Goal: Task Accomplishment & Management: Manage account settings

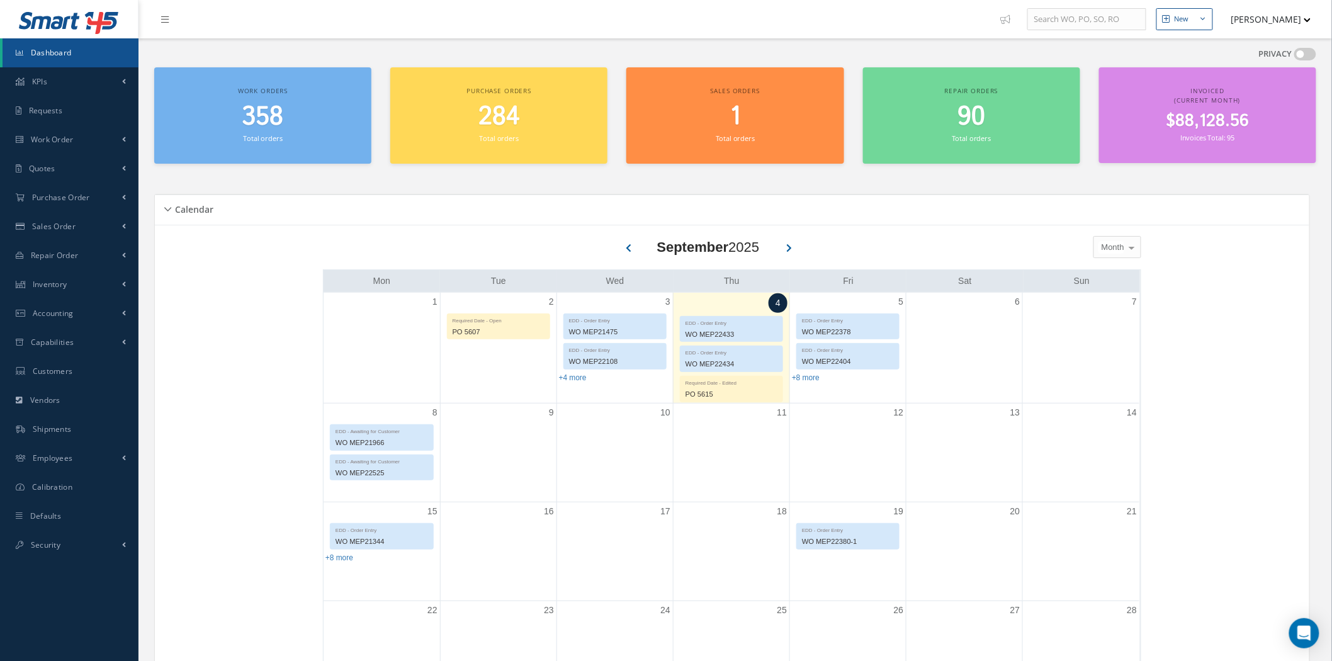
click at [1292, 21] on button "[PERSON_NAME]" at bounding box center [1266, 19] width 92 height 25
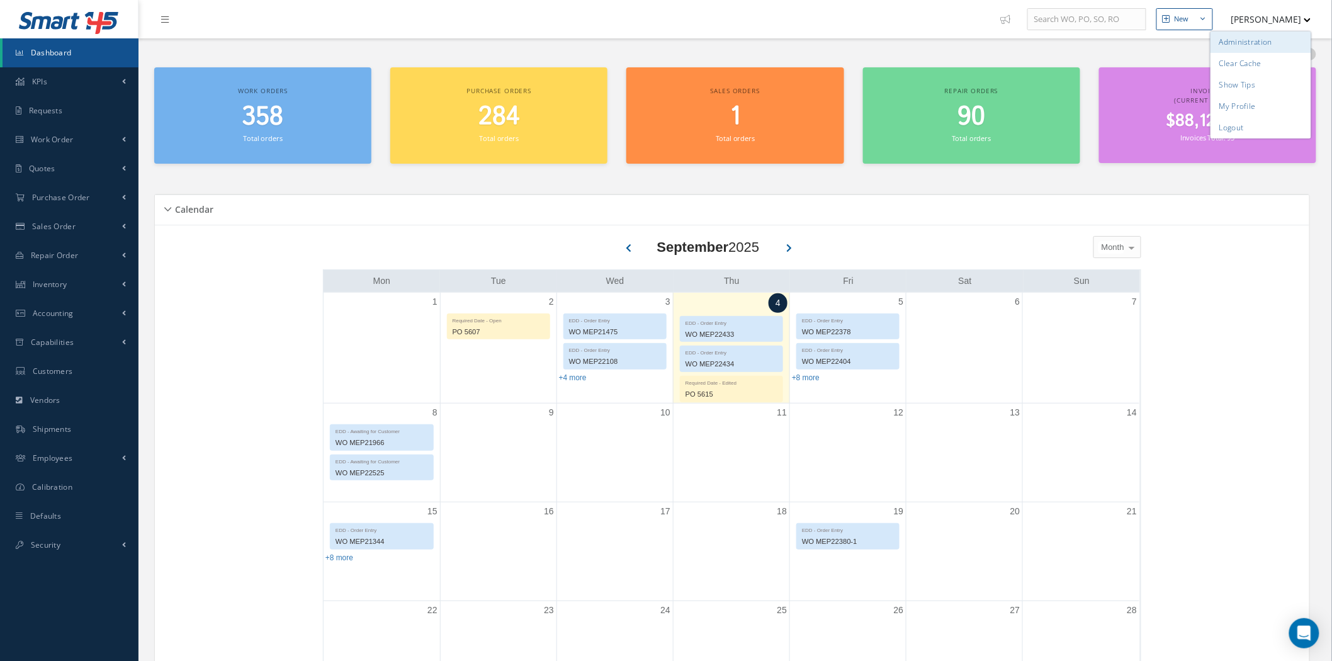
click at [1249, 42] on link "Administration" at bounding box center [1261, 41] width 101 height 21
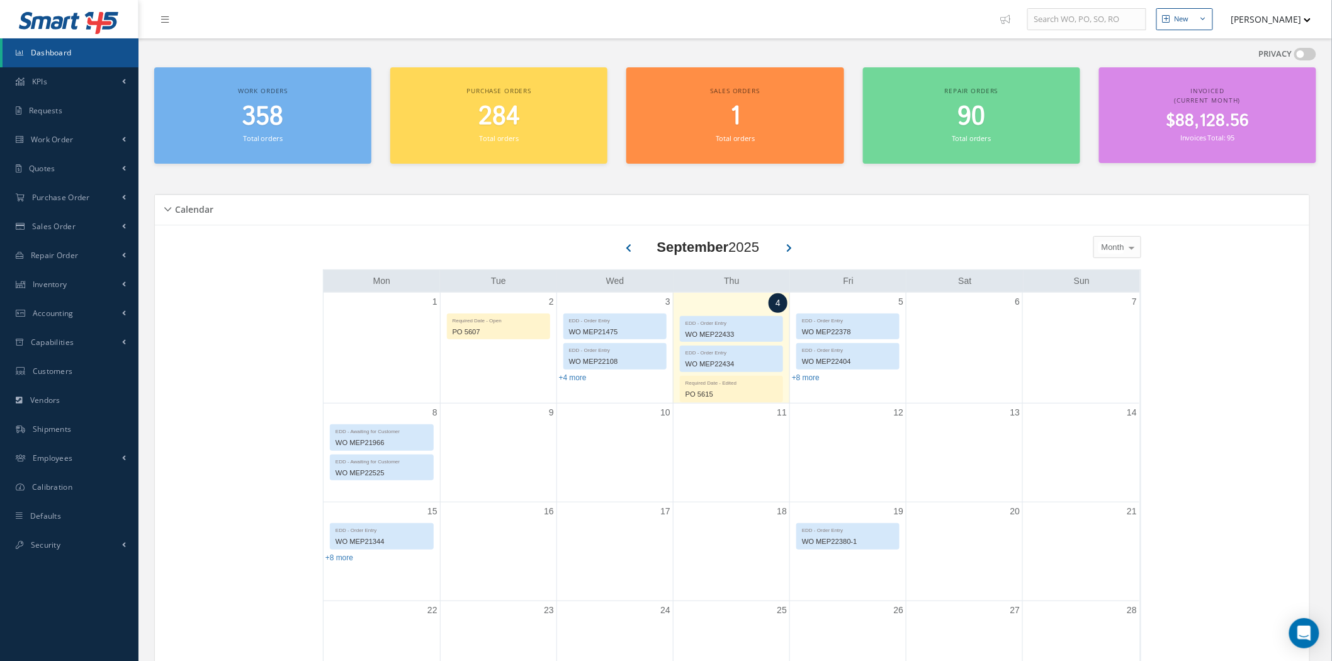
click at [266, 109] on span "358" at bounding box center [263, 117] width 42 height 36
click at [253, 120] on span "358" at bounding box center [263, 117] width 42 height 36
click at [288, 135] on div "358 Total orders" at bounding box center [263, 123] width 205 height 43
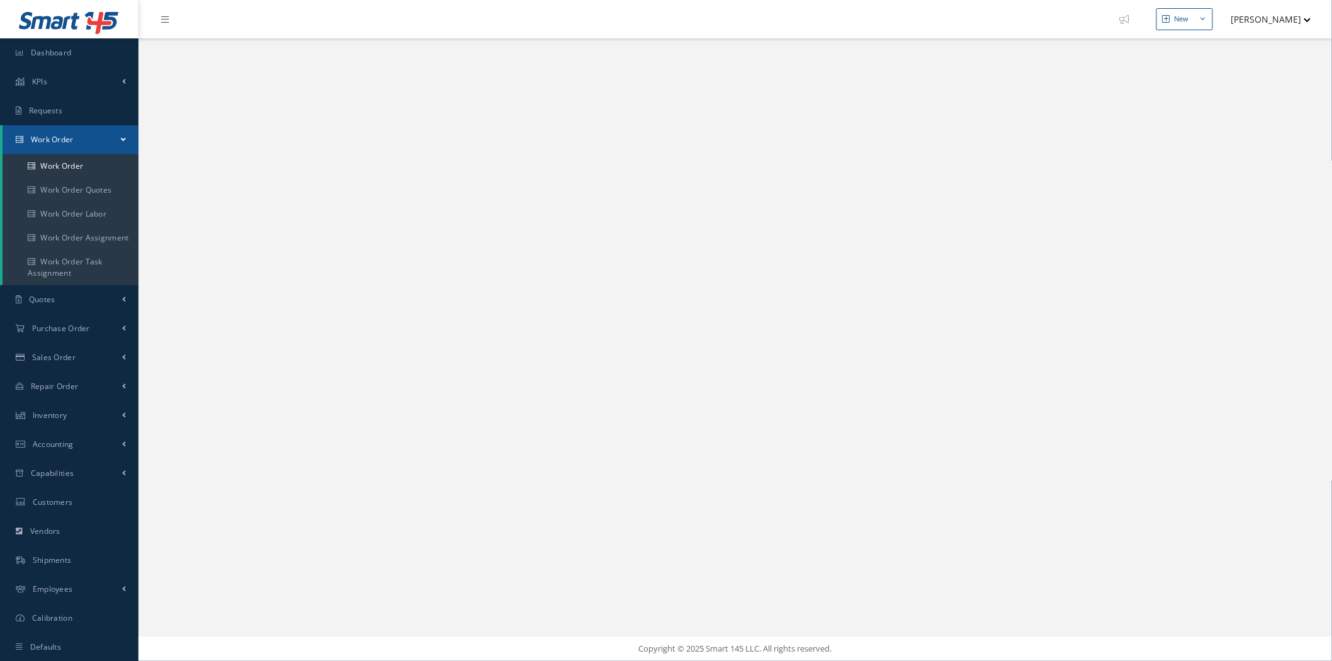
select select "25"
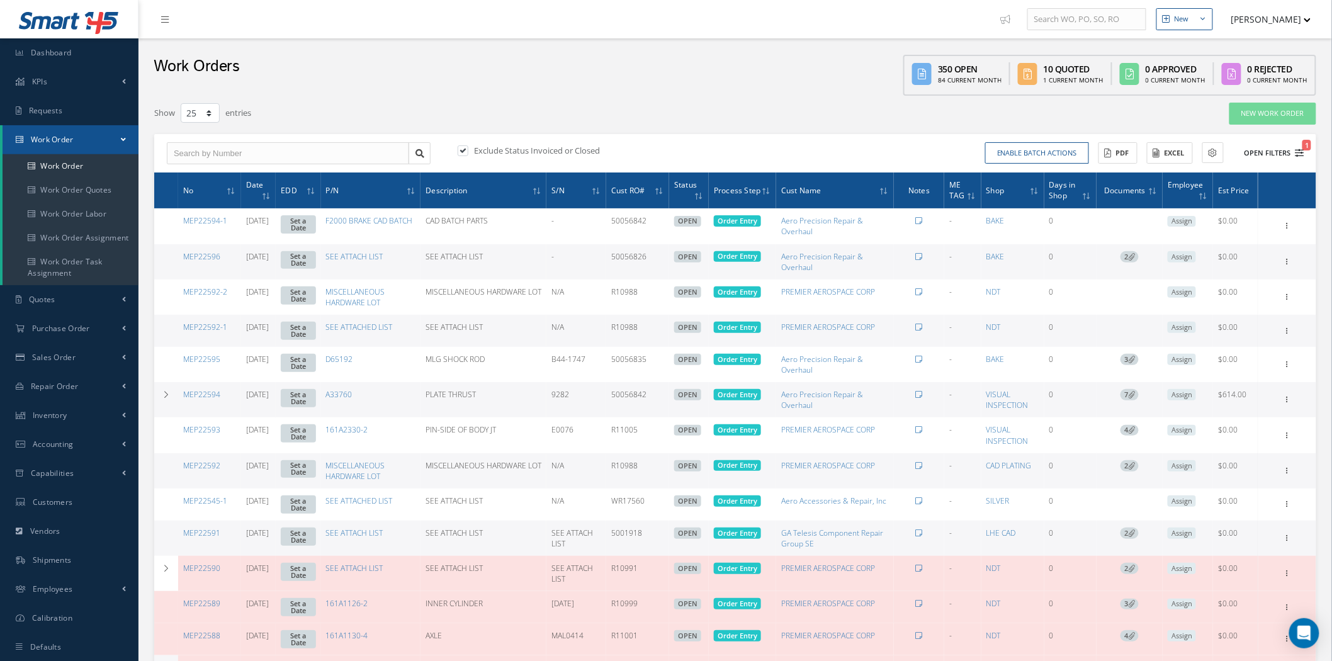
type input "All Work Request"
type input "All Work Performed"
type input "All Status"
type input "WO Part Status"
click at [83, 58] on link "Dashboard" at bounding box center [69, 52] width 139 height 29
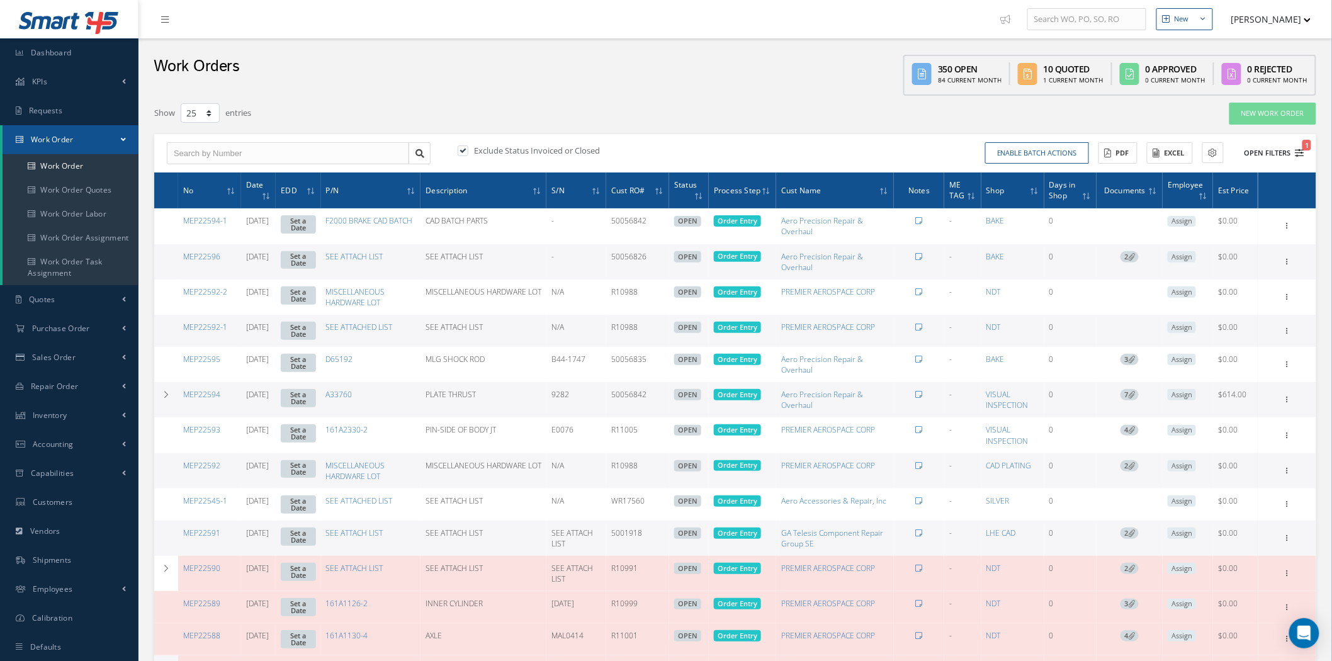
click at [1269, 154] on button "Open Filters 1" at bounding box center [1268, 153] width 71 height 21
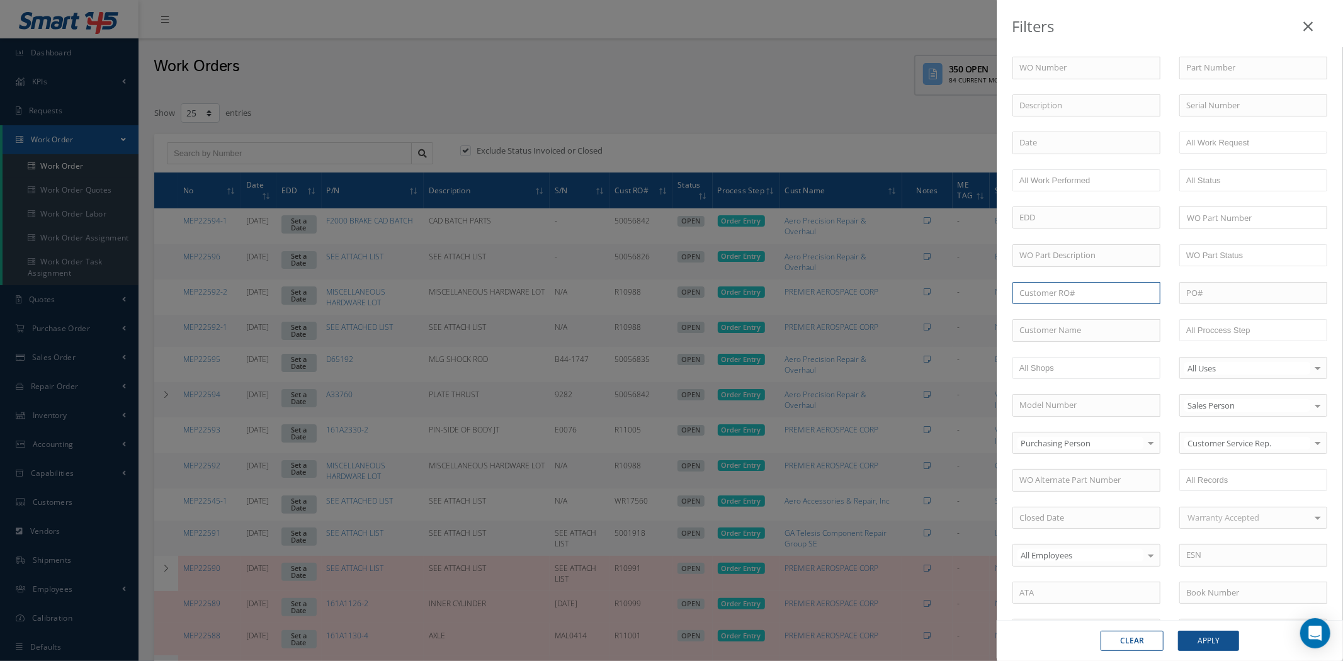
click at [1067, 293] on input "text" at bounding box center [1086, 293] width 148 height 23
paste input "75056885"
type input "75056885"
click at [1199, 640] on button "Apply" at bounding box center [1208, 641] width 61 height 20
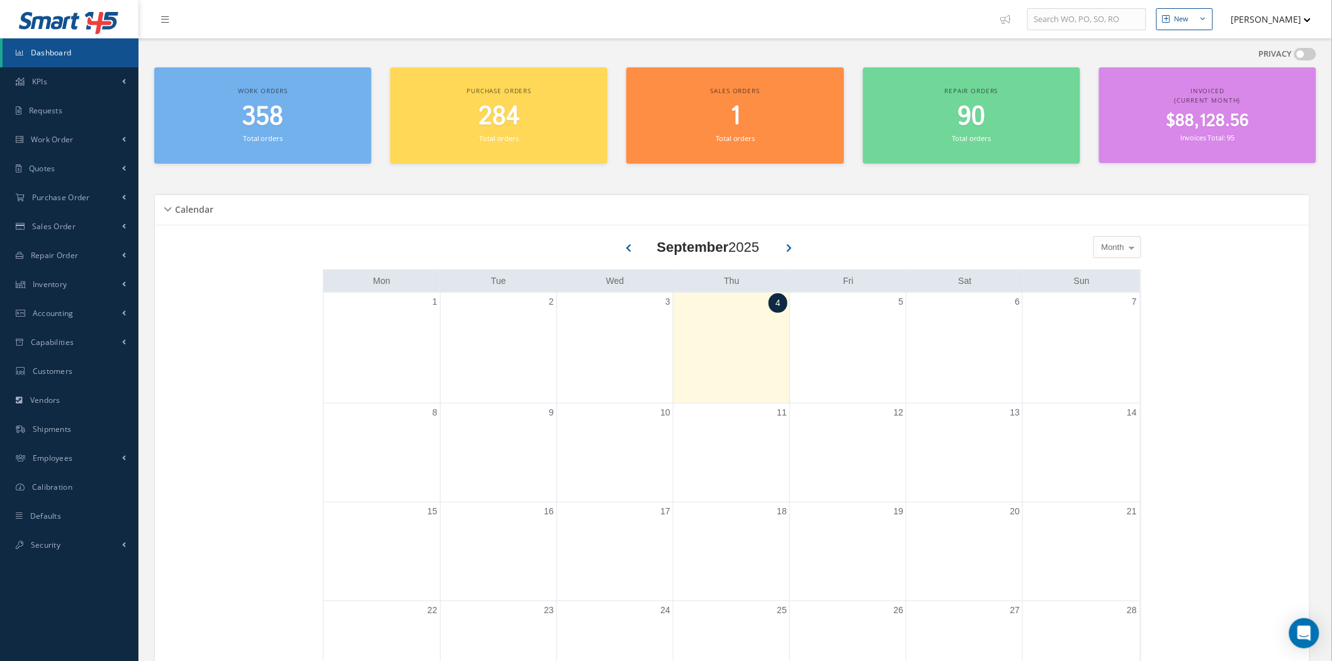
click at [312, 141] on div "358 Total orders" at bounding box center [263, 123] width 205 height 43
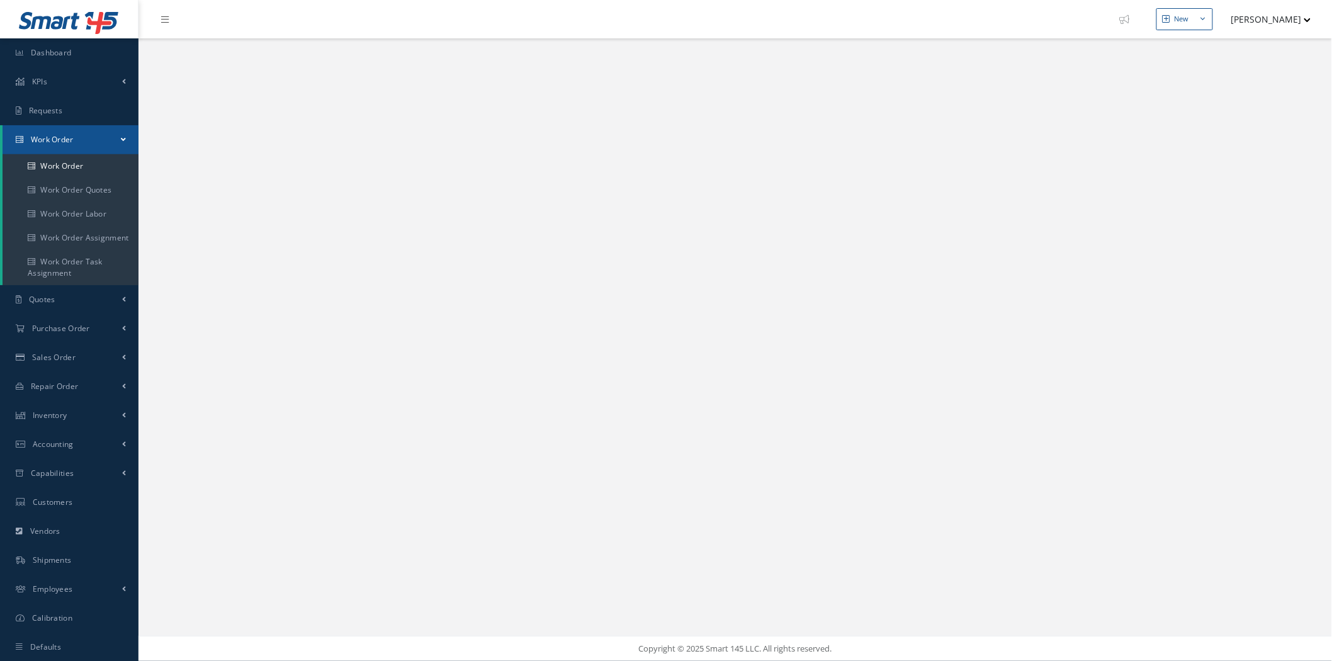
select select "25"
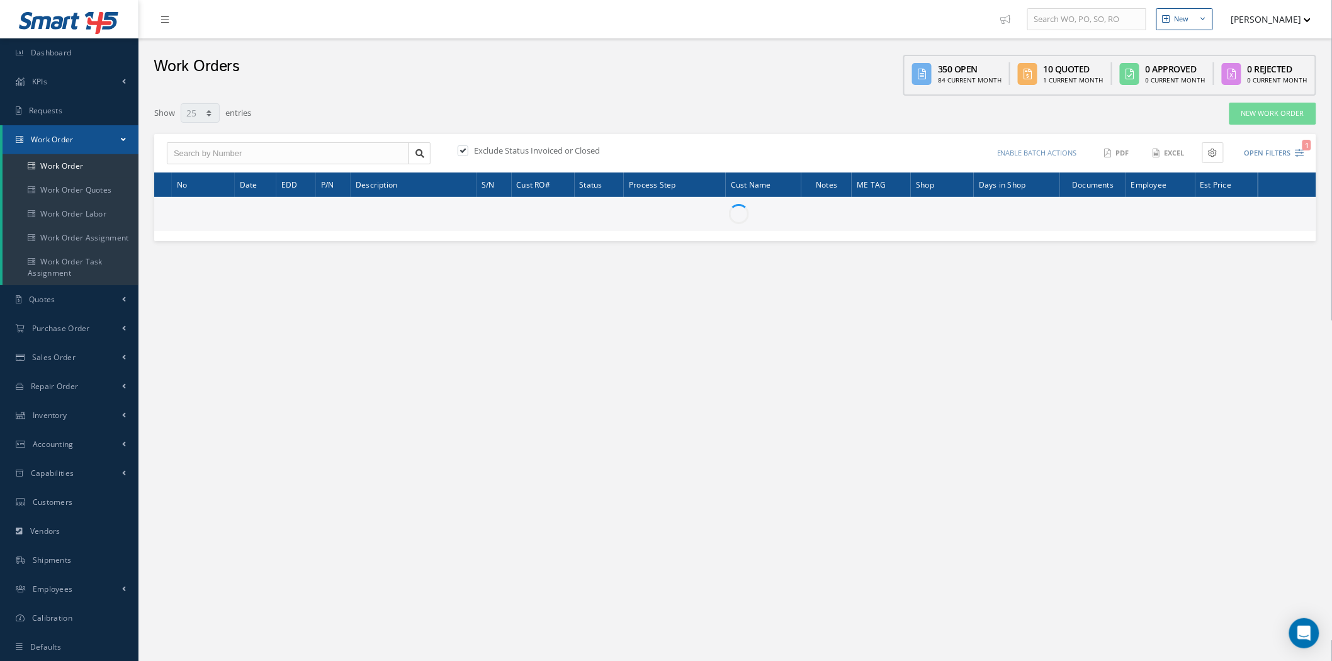
type input "All Work Request"
type input "All Work Performed"
type input "All Status"
type input "WO Part Status"
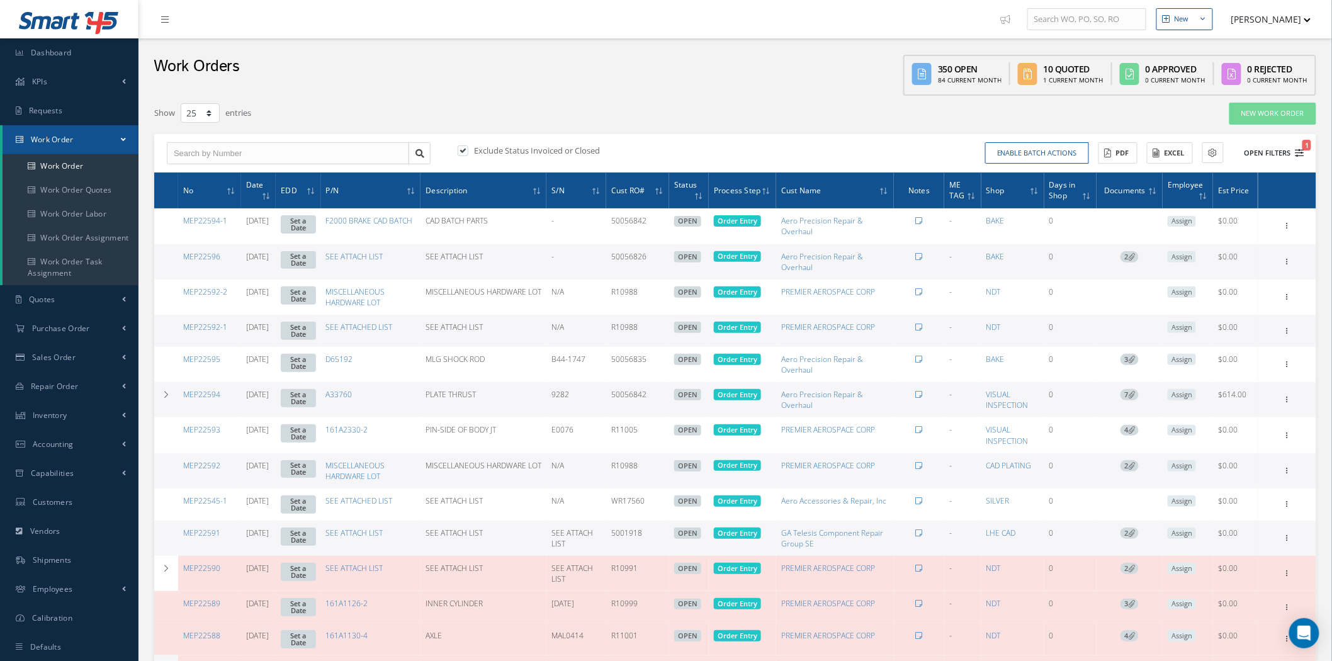
click at [1266, 148] on button "Open Filters 1" at bounding box center [1268, 153] width 71 height 21
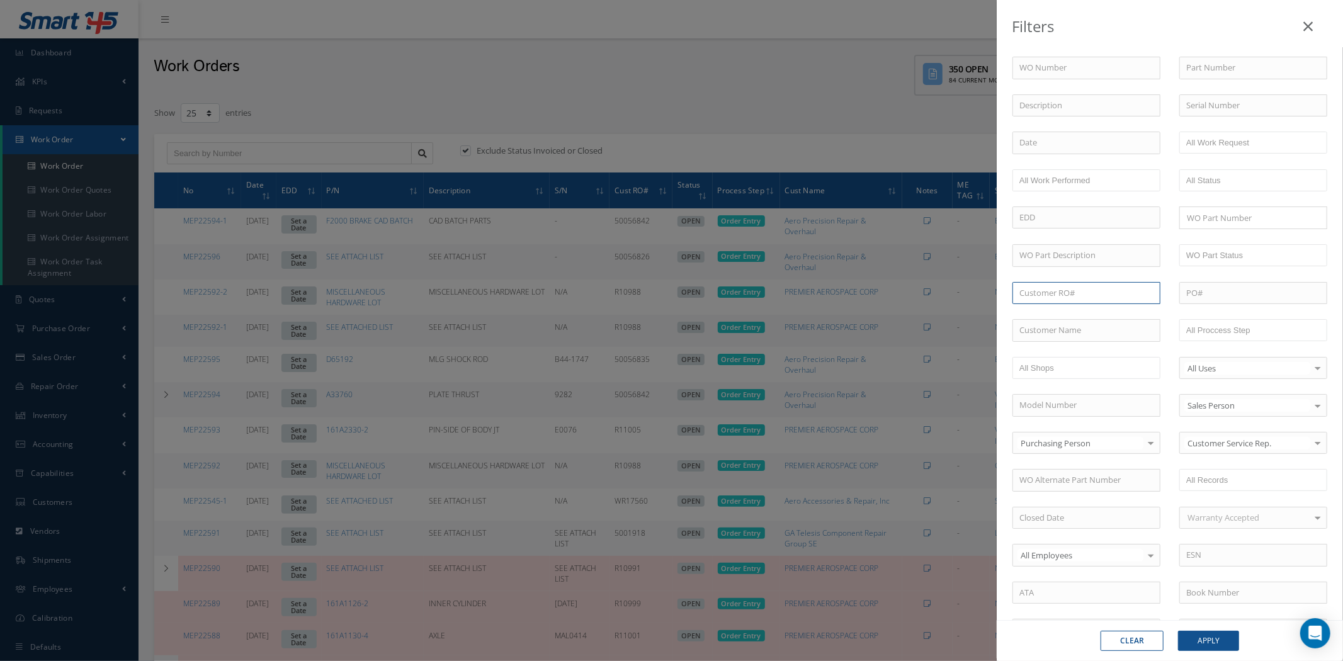
click at [1092, 297] on input "text" at bounding box center [1086, 293] width 148 height 23
paste input "75056885"
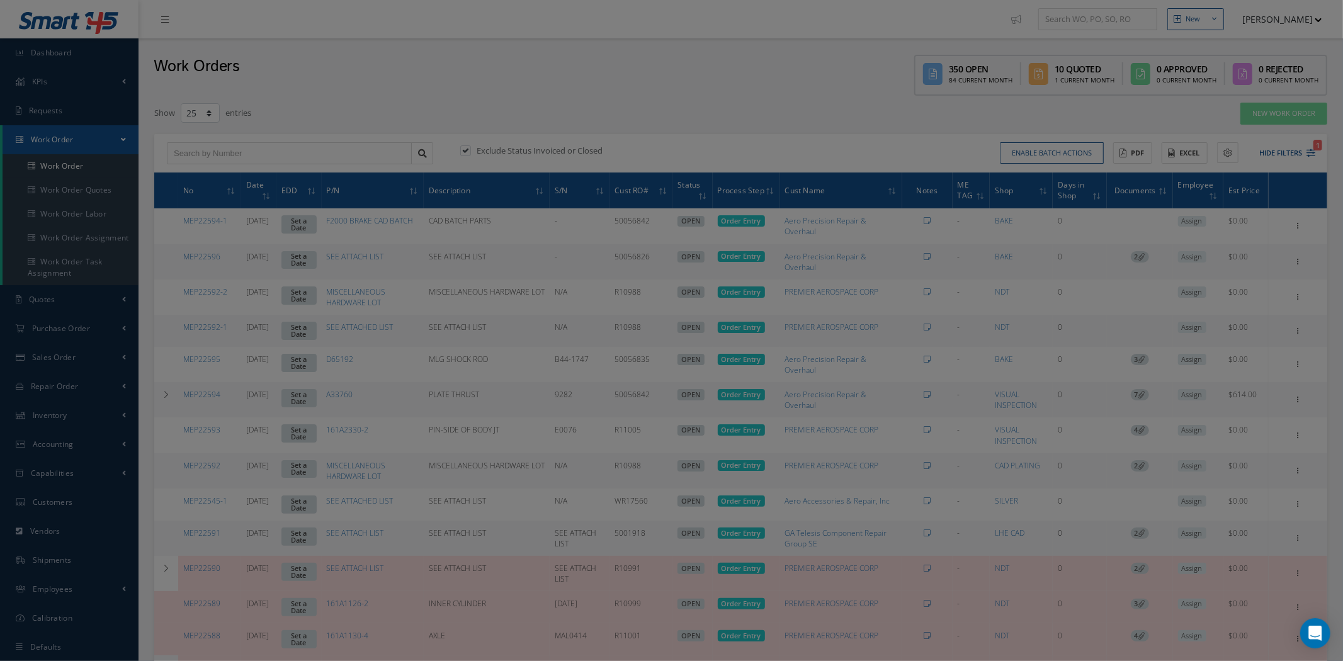
type input "75056885"
click at [820, 97] on div "Filters WO Number Part Number Description Serial Number BENCH CHECK BER CALIBRA…" at bounding box center [671, 330] width 1343 height 661
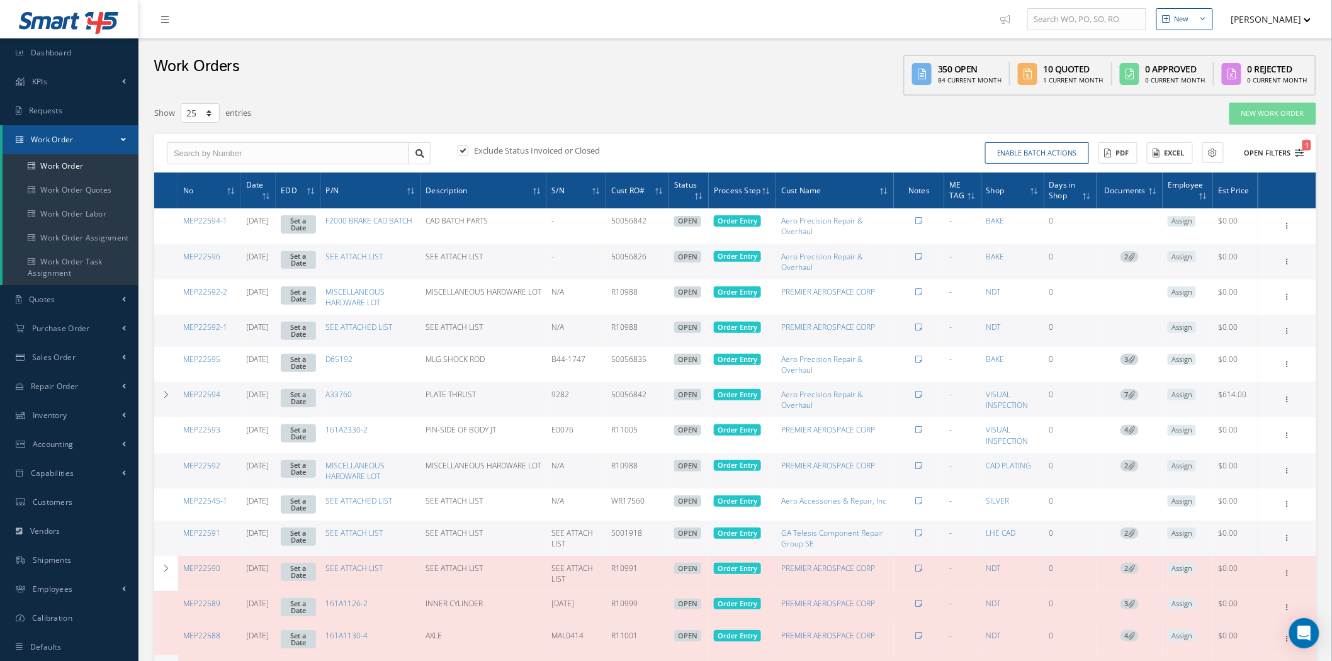
click at [1280, 158] on button "Open Filters 1" at bounding box center [1268, 153] width 71 height 21
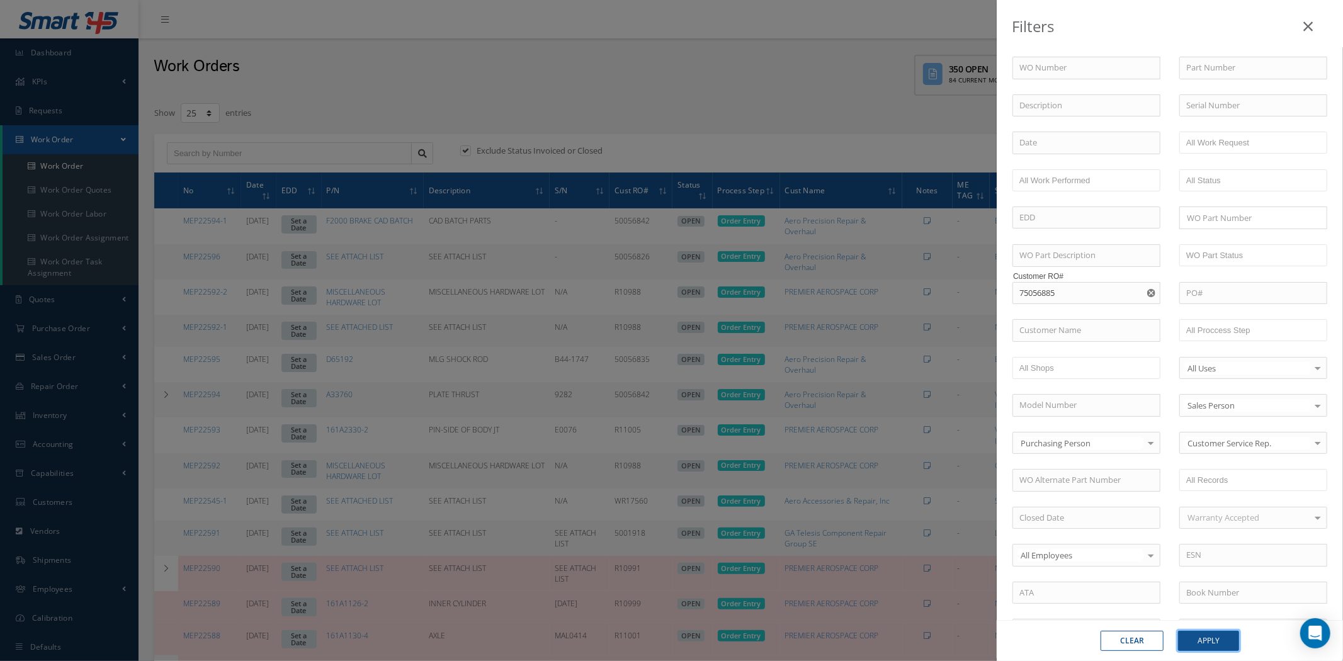
click at [1221, 639] on button "Apply" at bounding box center [1208, 641] width 61 height 20
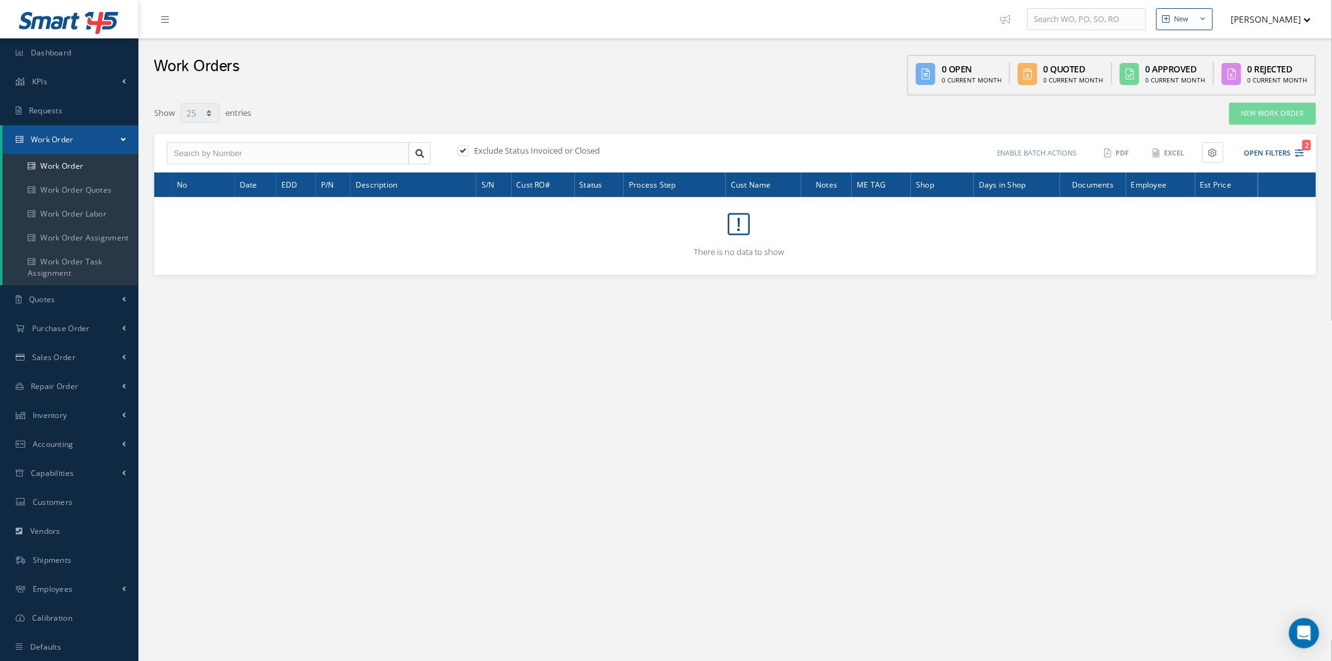
click at [550, 147] on label "Exclude Status Invoiced or Closed" at bounding box center [535, 150] width 129 height 11
click at [466, 147] on input "checkbox" at bounding box center [462, 151] width 8 height 8
checkbox input "false"
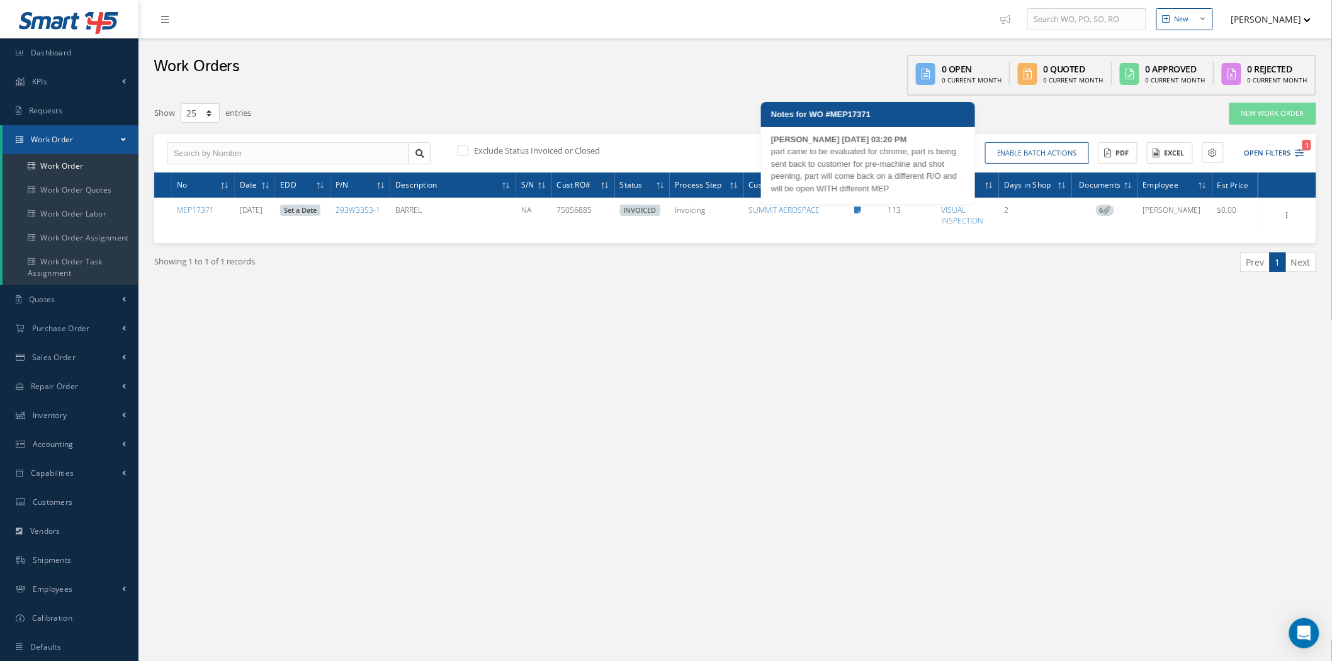
click at [861, 207] on icon at bounding box center [857, 211] width 7 height 8
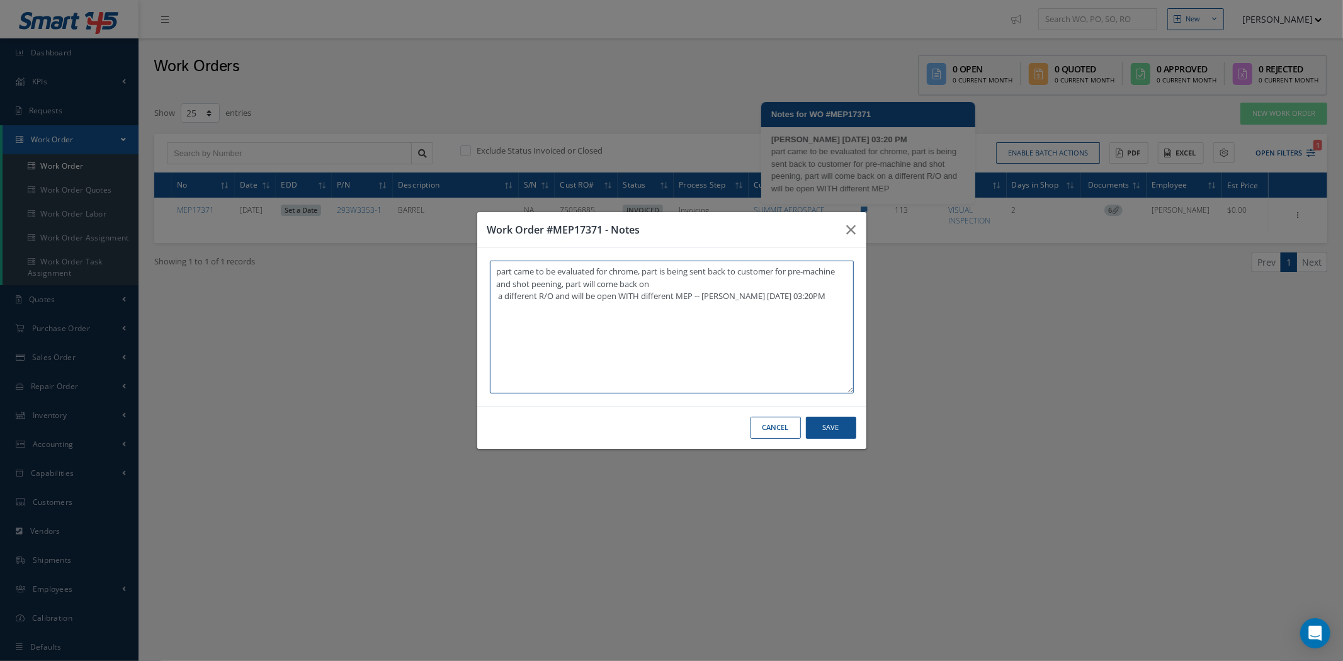
type textarea "part came to be evaluated for chrome, part is being sent back to customer for p…"
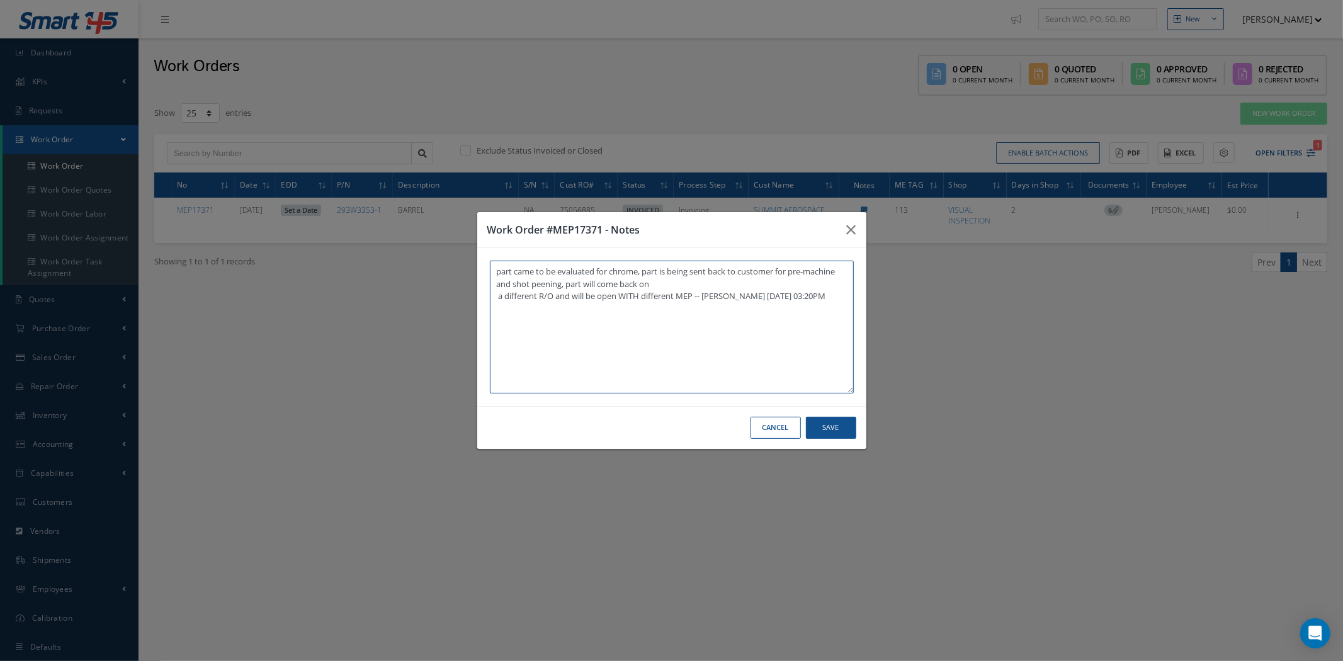
drag, startPoint x: 819, startPoint y: 300, endPoint x: 471, endPoint y: 267, distance: 349.7
click at [471, 267] on div "Work Order #MEP17371 - Notes part came to be evaluated for chrome, part is bein…" at bounding box center [671, 330] width 1343 height 661
click at [854, 225] on icon "button" at bounding box center [851, 229] width 9 height 15
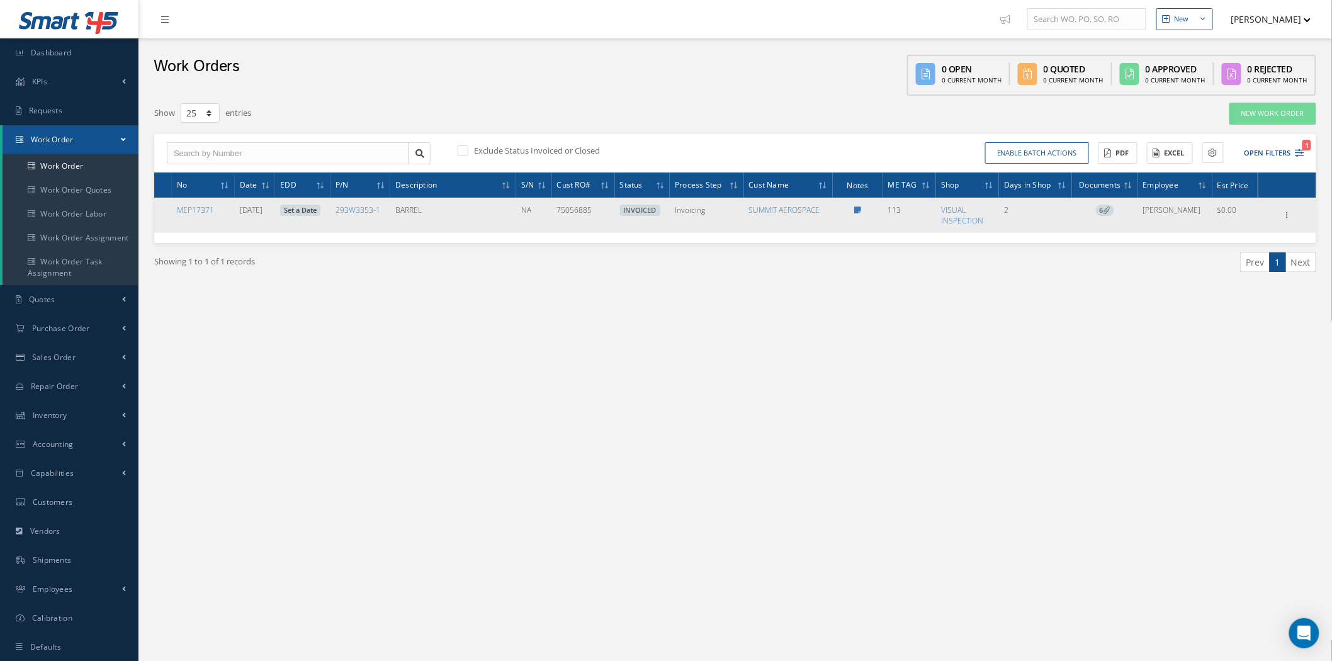
click at [1113, 209] on span "6" at bounding box center [1105, 210] width 18 height 11
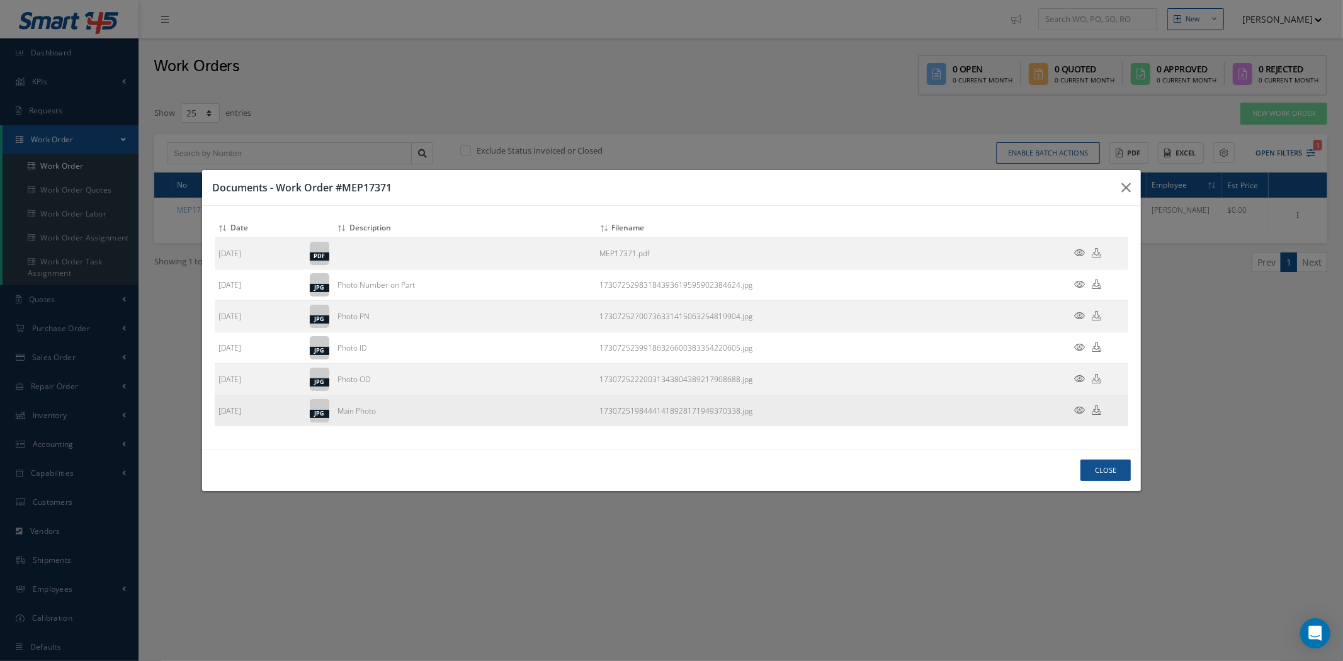
click at [1081, 408] on icon at bounding box center [1080, 409] width 11 height 9
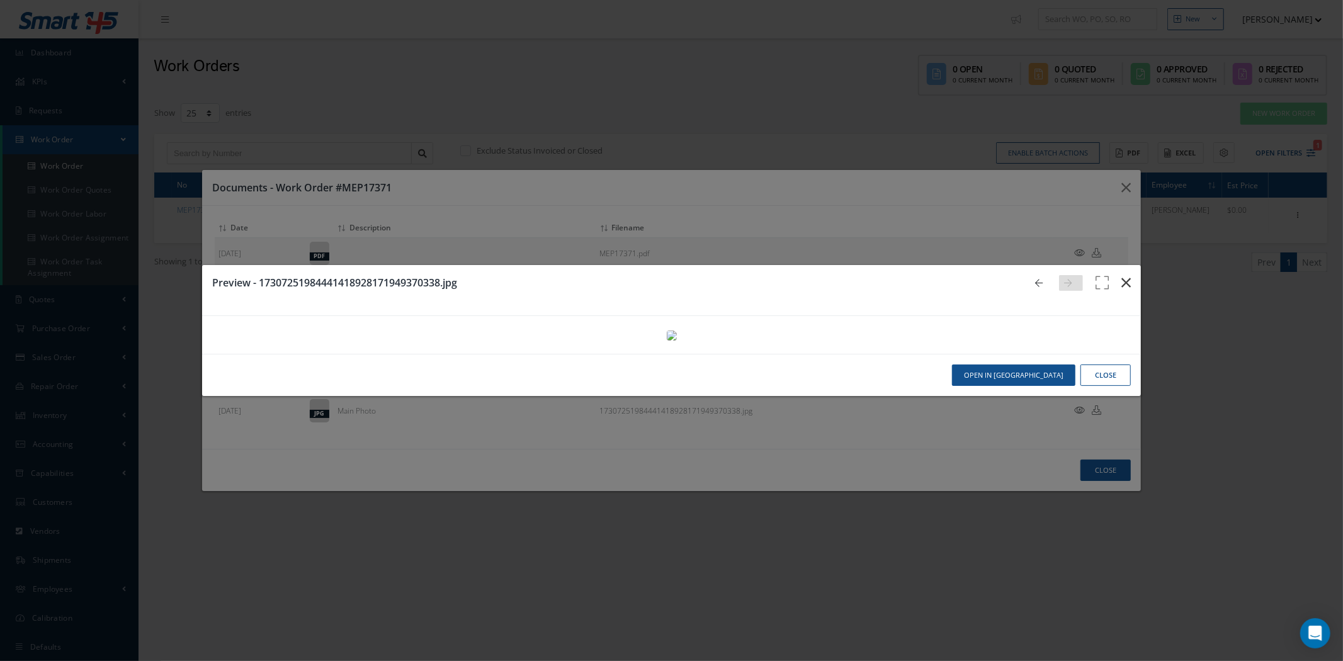
click at [1121, 275] on icon "button" at bounding box center [1125, 282] width 9 height 15
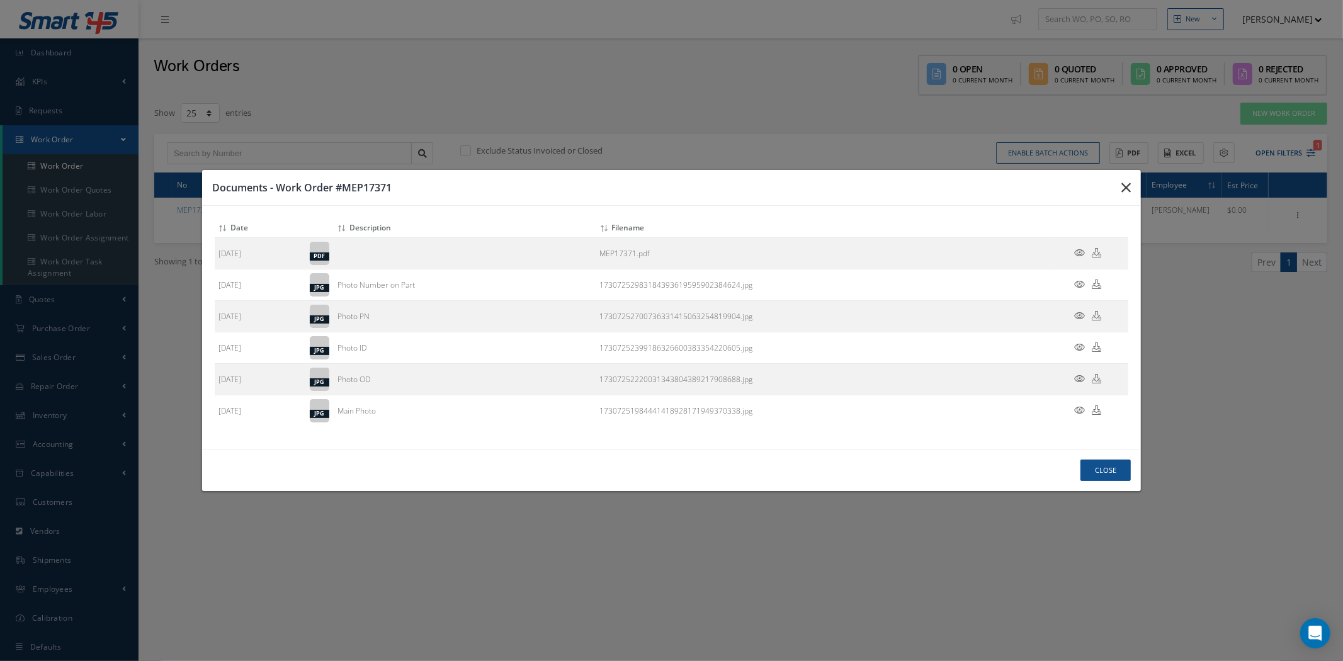
click at [1123, 183] on icon "button" at bounding box center [1125, 187] width 9 height 15
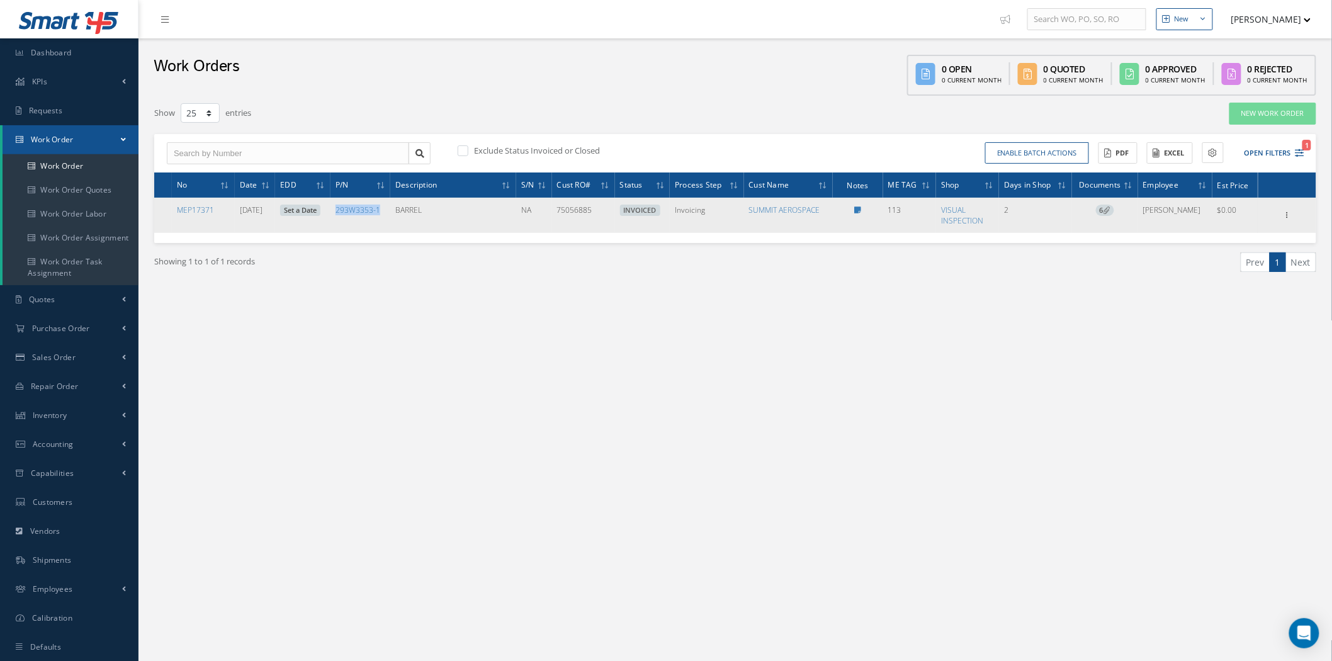
drag, startPoint x: 395, startPoint y: 209, endPoint x: 349, endPoint y: 211, distance: 45.4
click at [349, 211] on td "293W3353-1" at bounding box center [361, 215] width 60 height 35
copy link "293W3353-1"
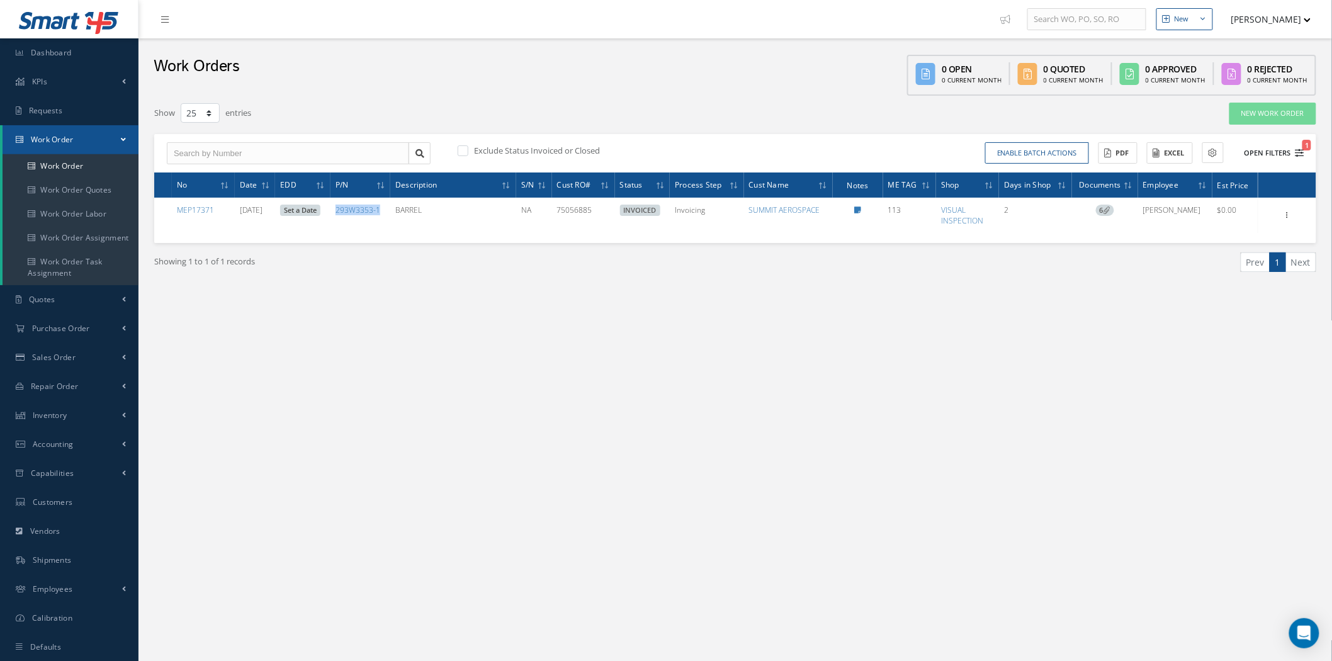
click at [1279, 153] on button "Open Filters 1" at bounding box center [1268, 153] width 71 height 21
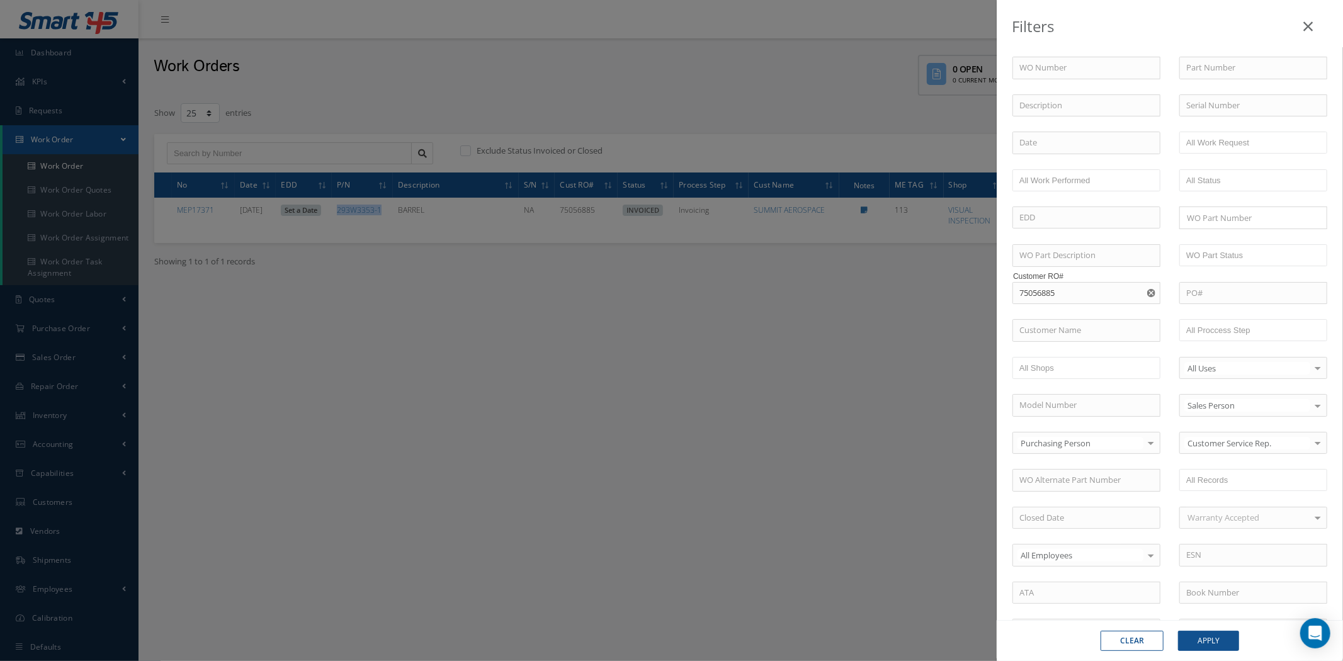
click at [1149, 294] on use "Reset" at bounding box center [1151, 293] width 8 height 8
click at [1208, 67] on input "text" at bounding box center [1253, 68] width 148 height 23
paste input "293W3353-1"
type input "293W3353-1"
click at [1204, 645] on button "Apply" at bounding box center [1208, 641] width 61 height 20
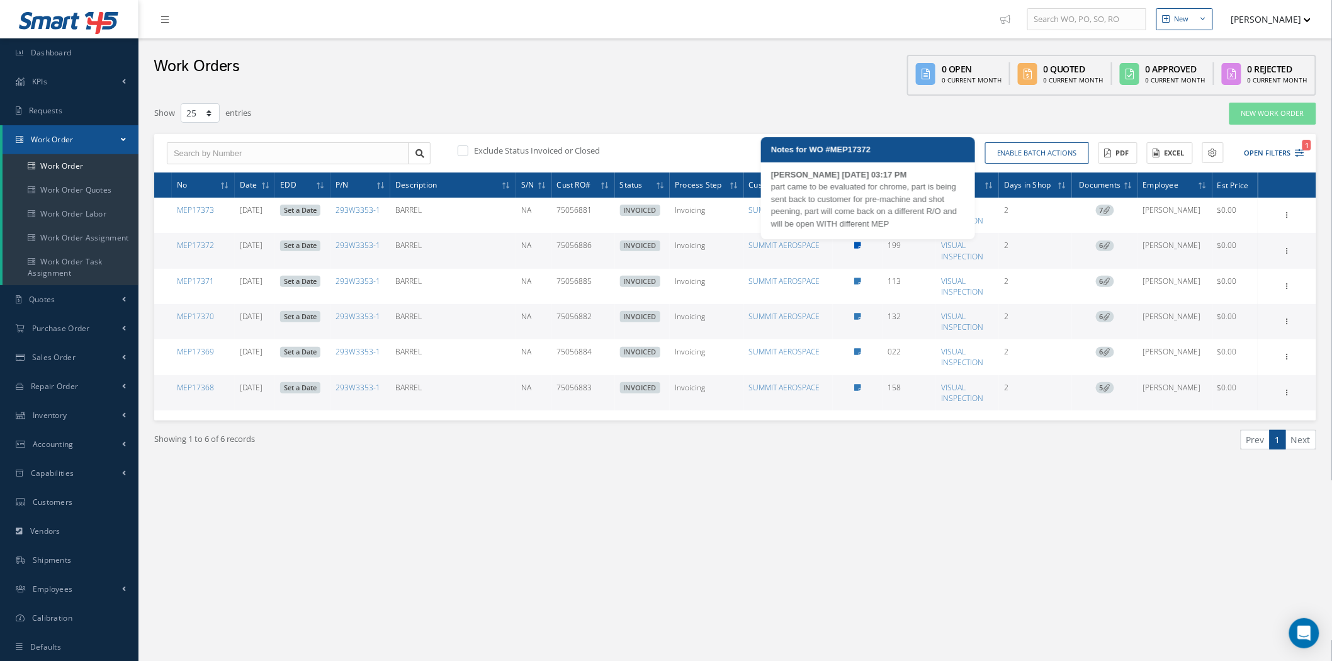
click at [861, 244] on icon at bounding box center [857, 246] width 7 height 8
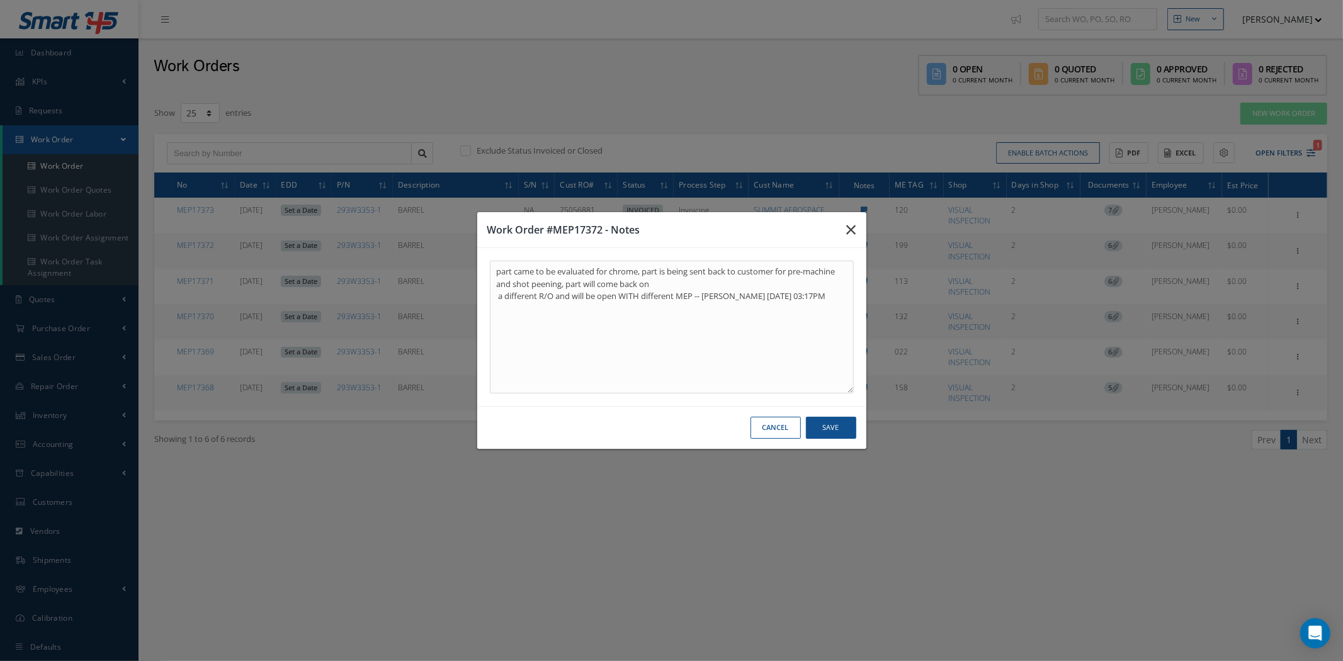
click at [851, 232] on icon "button" at bounding box center [851, 229] width 9 height 15
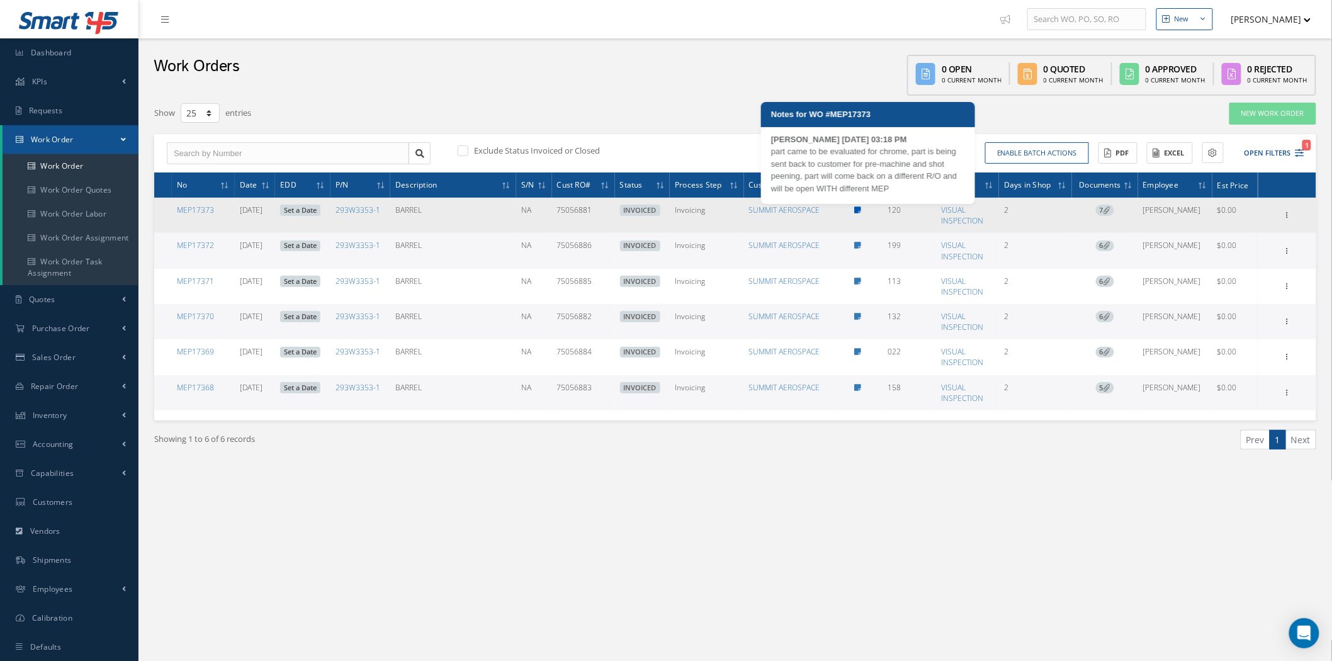
click at [861, 209] on icon at bounding box center [857, 211] width 7 height 8
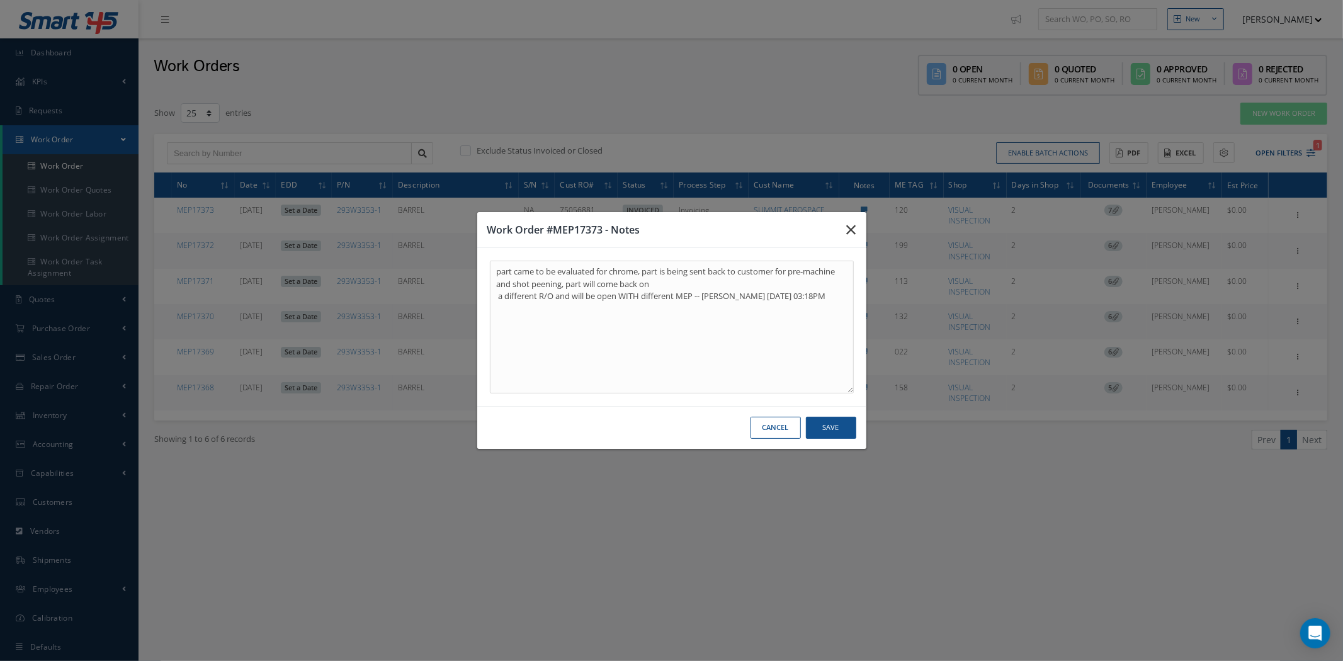
click at [847, 231] on icon "button" at bounding box center [851, 229] width 9 height 15
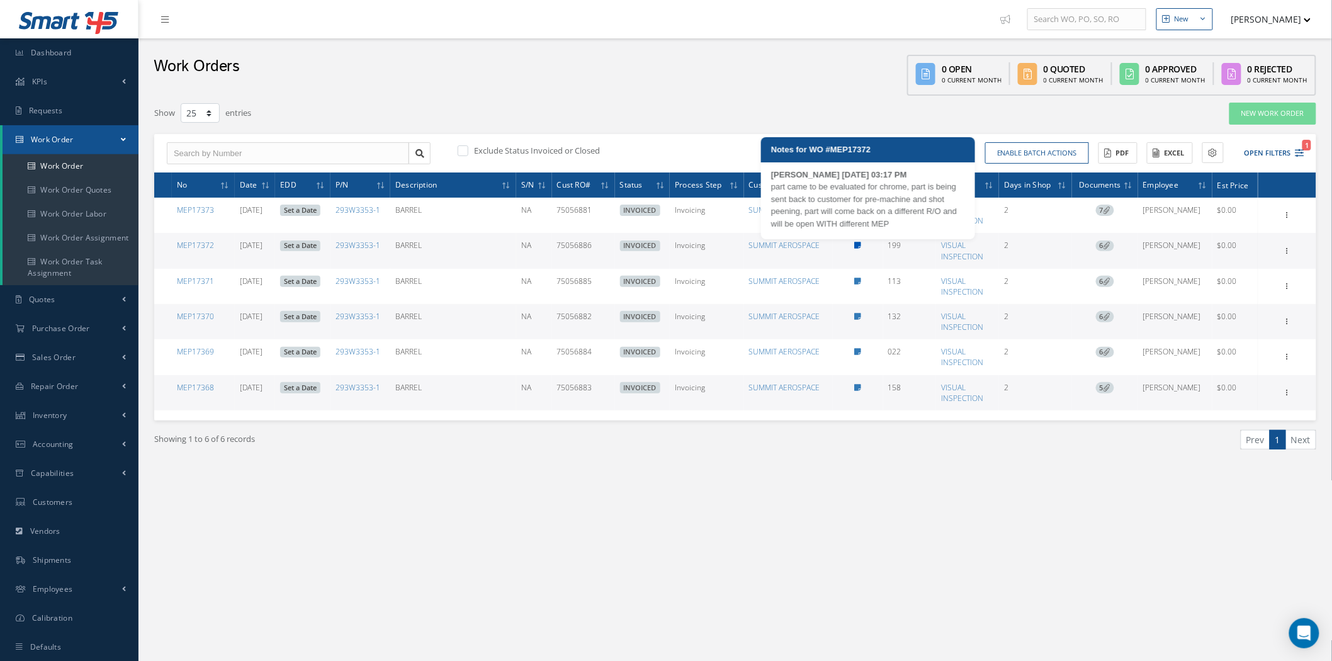
click at [861, 244] on icon at bounding box center [857, 246] width 7 height 8
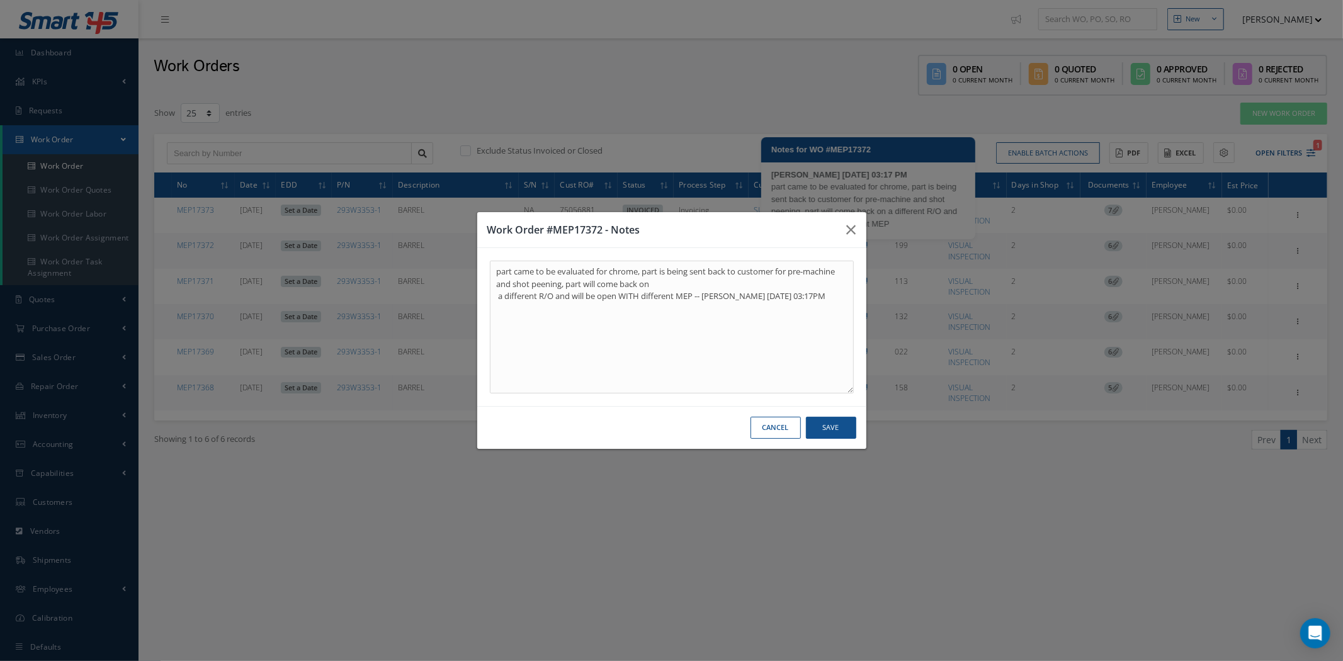
type textarea "part came to be evaluated for chrome, part is being sent back to customer for p…"
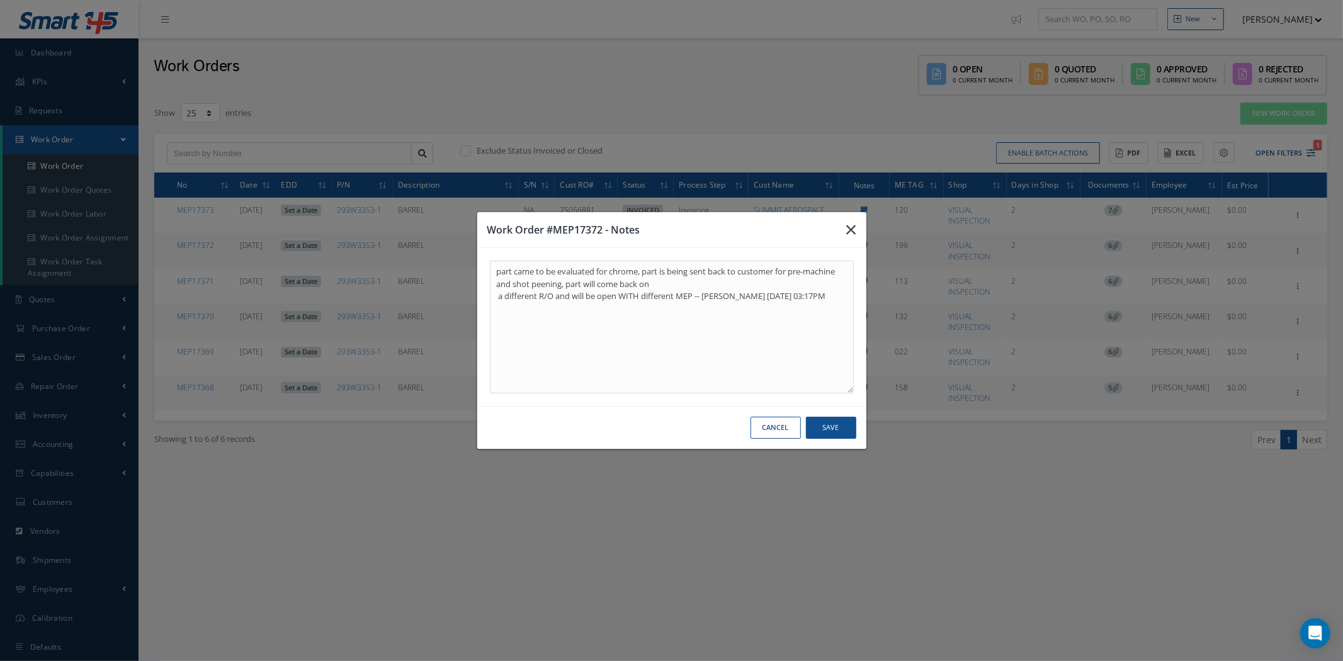
click at [849, 228] on icon "button" at bounding box center [851, 229] width 9 height 15
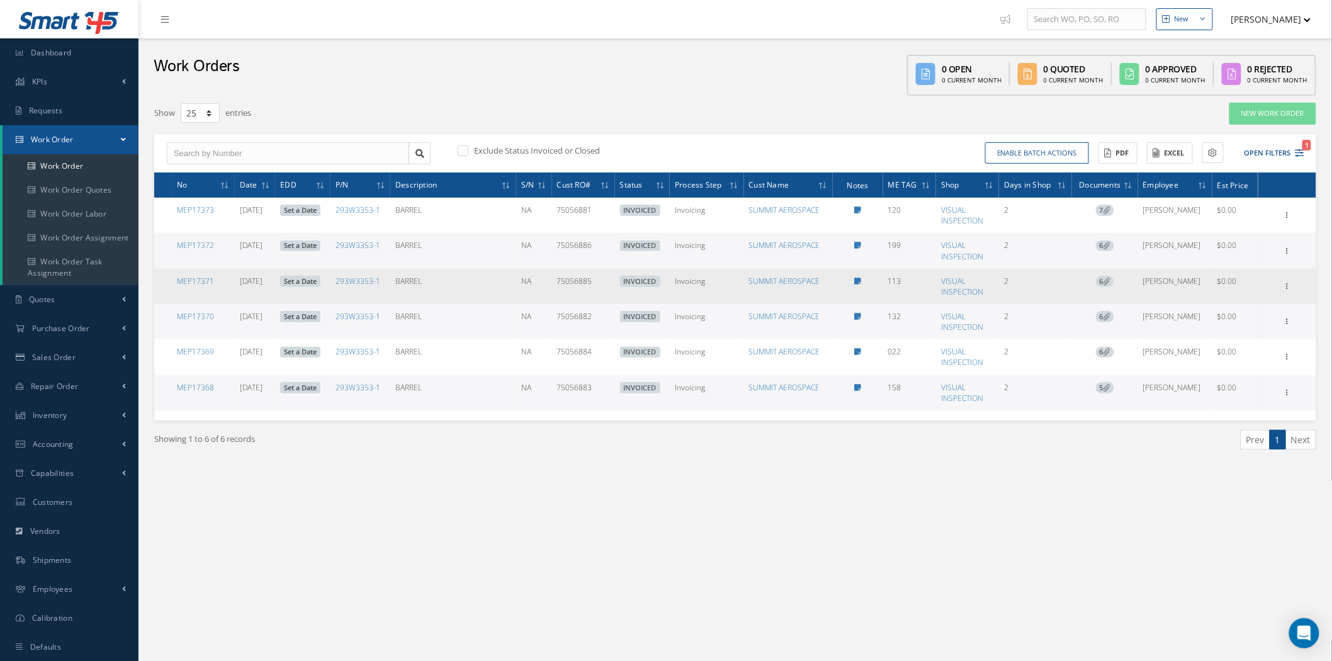
click at [1111, 280] on icon at bounding box center [1107, 281] width 7 height 7
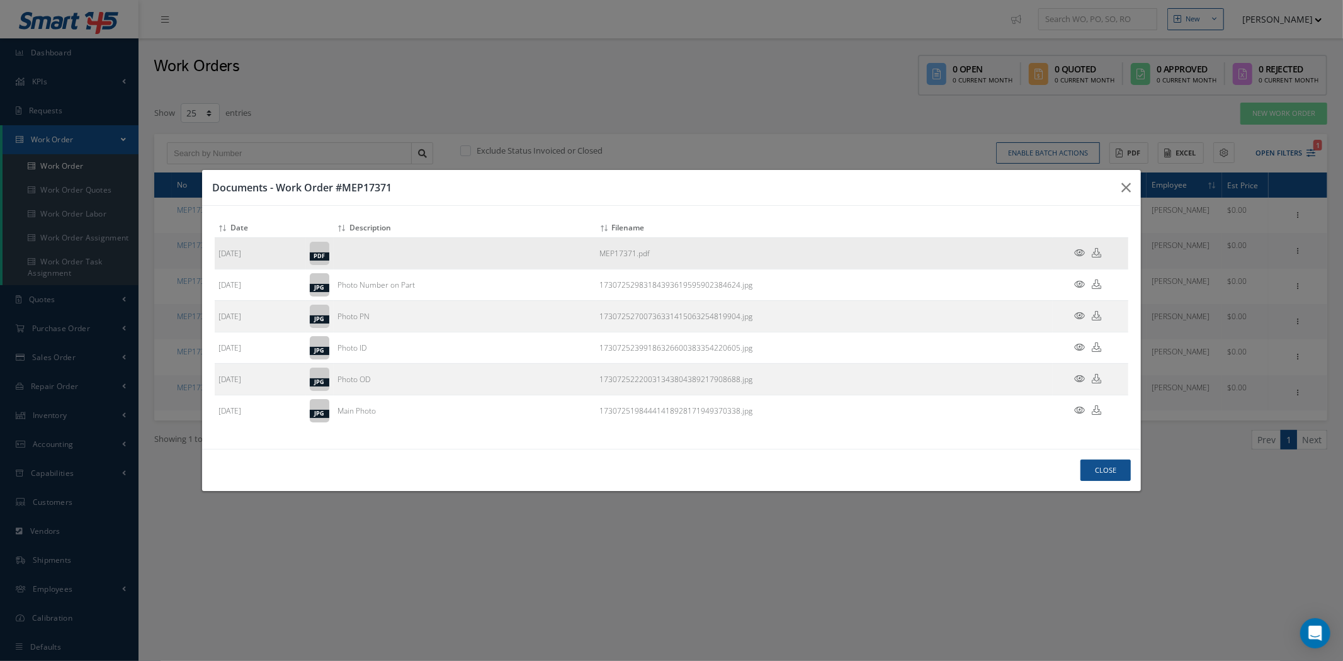
click at [1079, 254] on icon at bounding box center [1080, 252] width 11 height 9
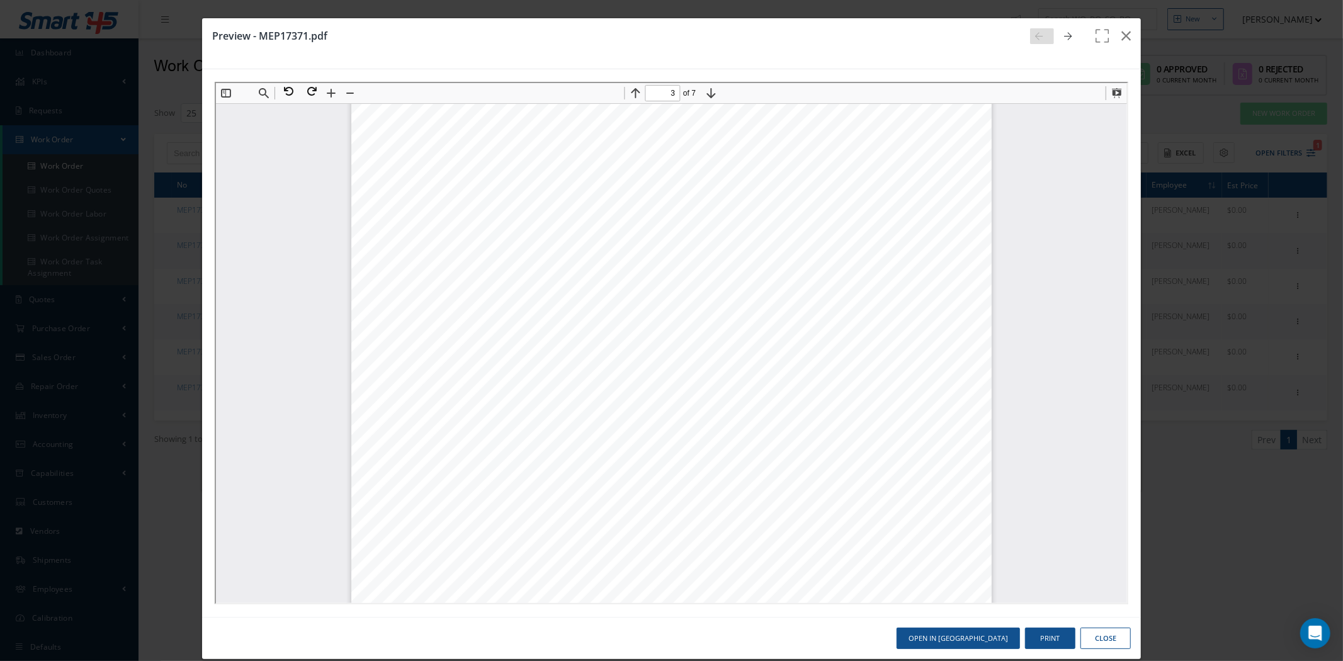
scroll to position [1679, 0]
type input "2"
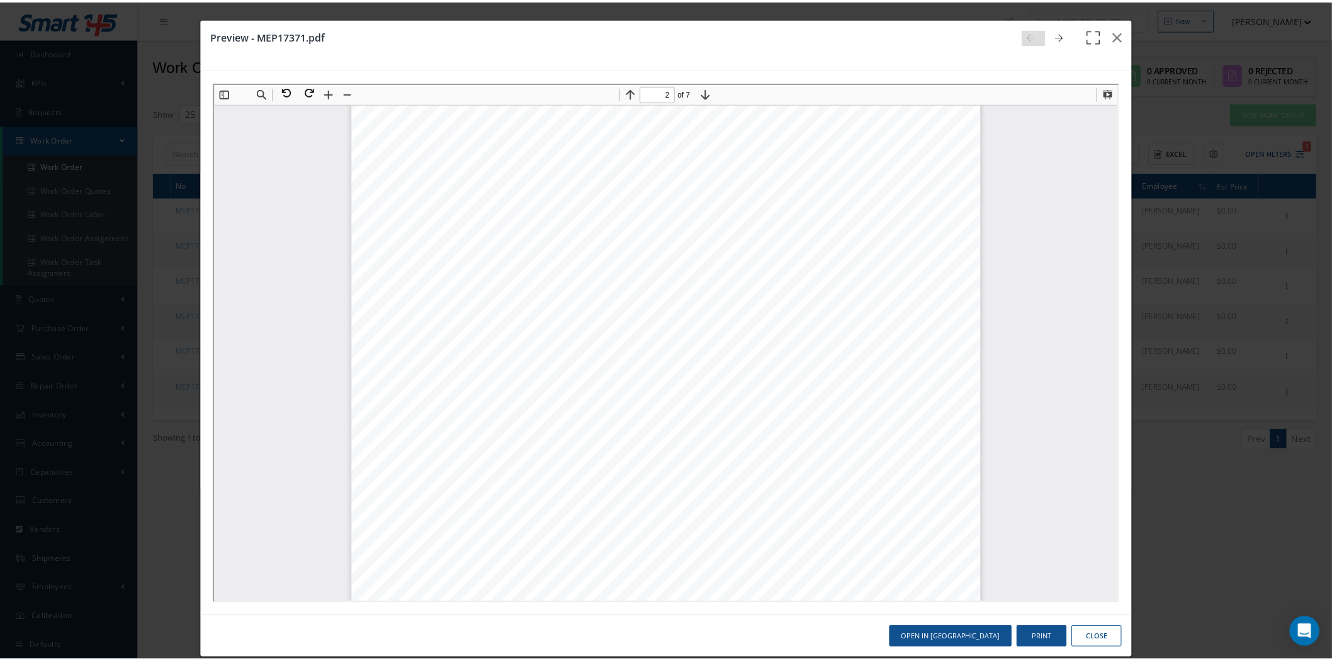
scroll to position [839, 0]
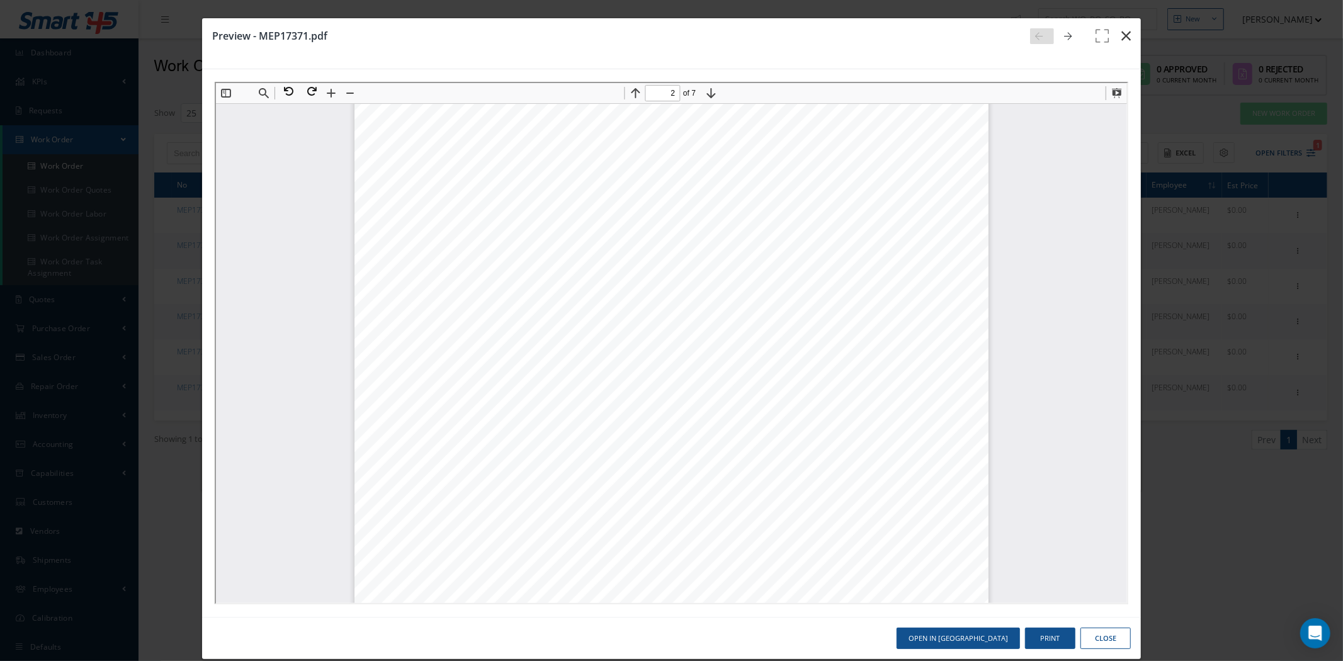
click at [1121, 38] on icon "button" at bounding box center [1125, 35] width 9 height 15
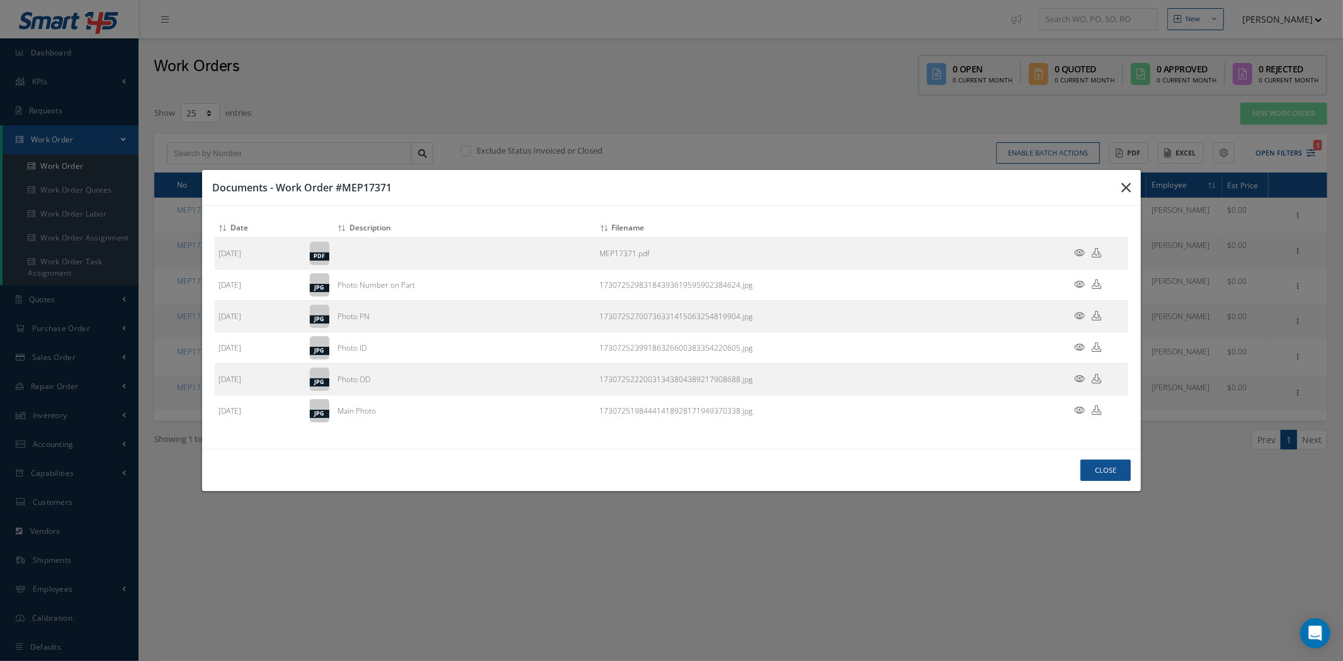
click at [1127, 186] on icon "button" at bounding box center [1125, 187] width 9 height 15
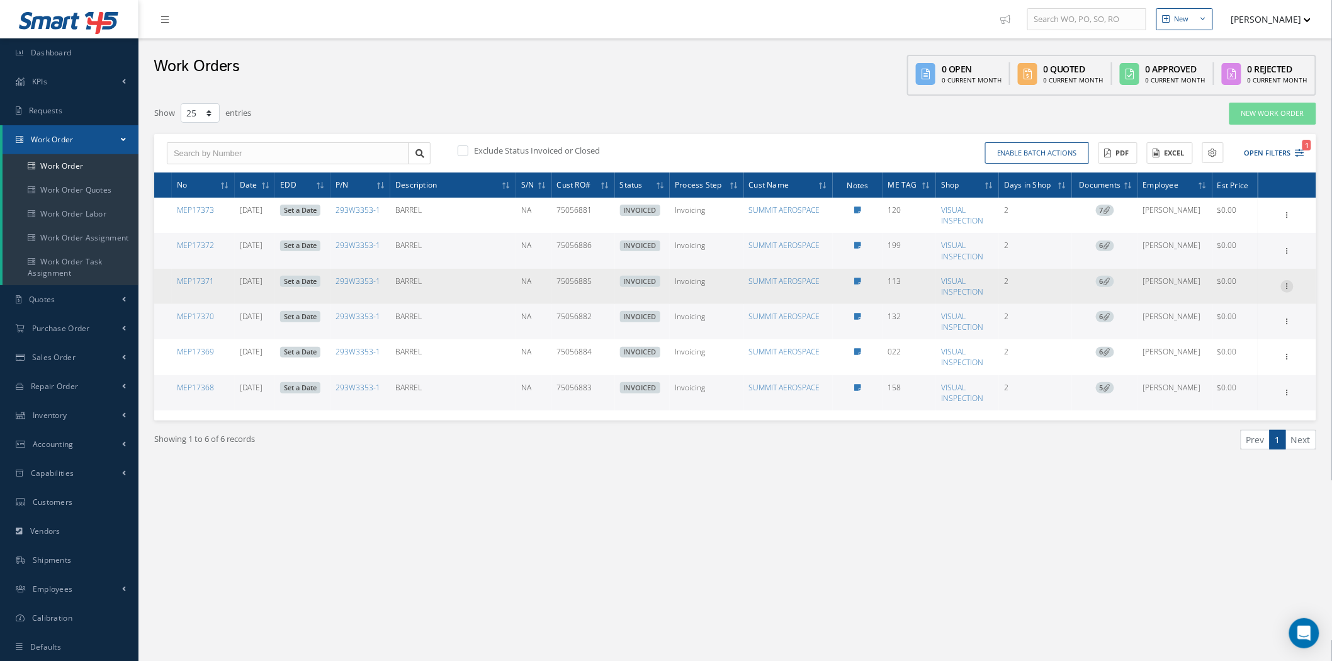
click at [1285, 286] on icon at bounding box center [1287, 285] width 13 height 10
click at [1227, 312] on link "Edit" at bounding box center [1229, 311] width 99 height 16
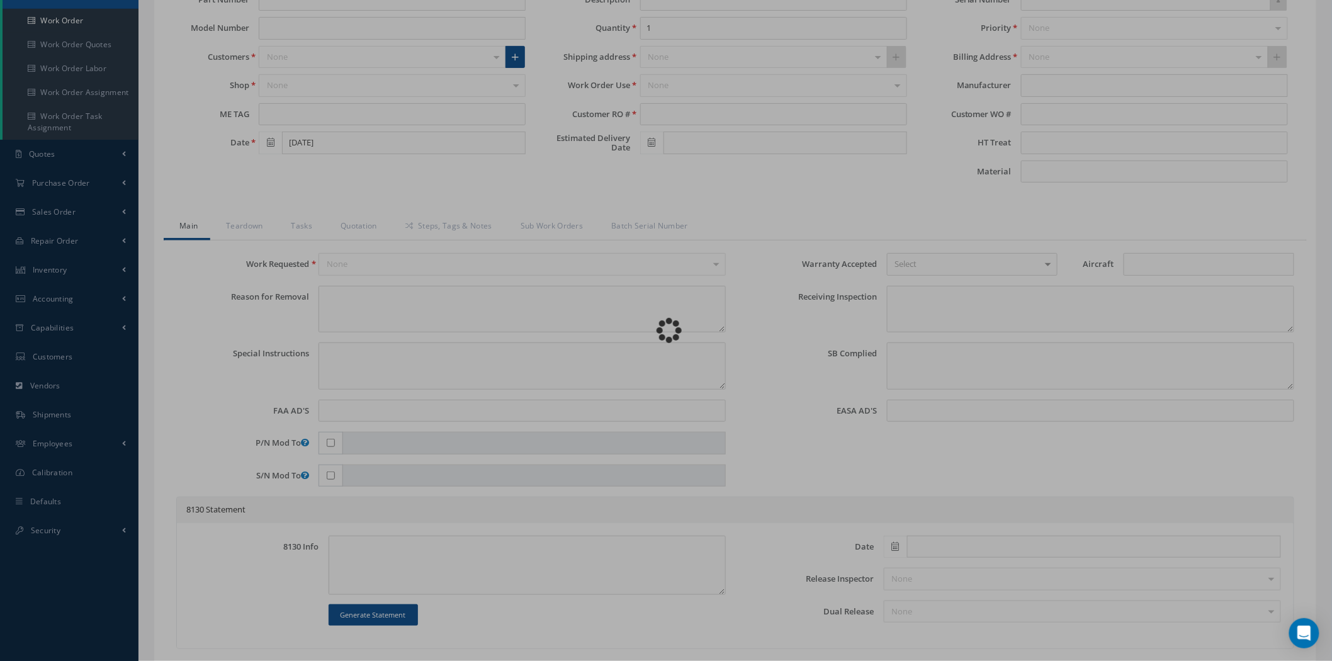
scroll to position [140, 0]
type input "293W3353-1"
type input "113"
type input "11/04/2024"
type input "BARREL"
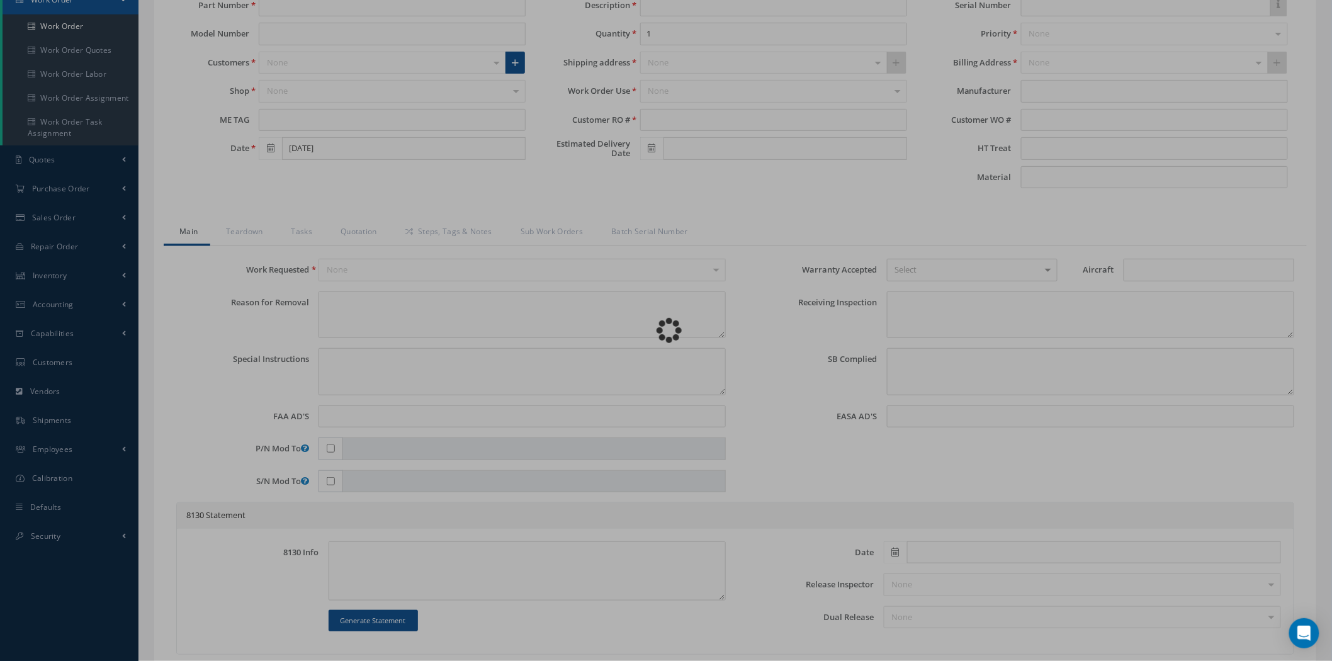
type input "75056885"
type input "NA"
type textarea "NONE"
type textarea "PLEASE SEE R.O. FOR DETAILS"
type input "NONE"
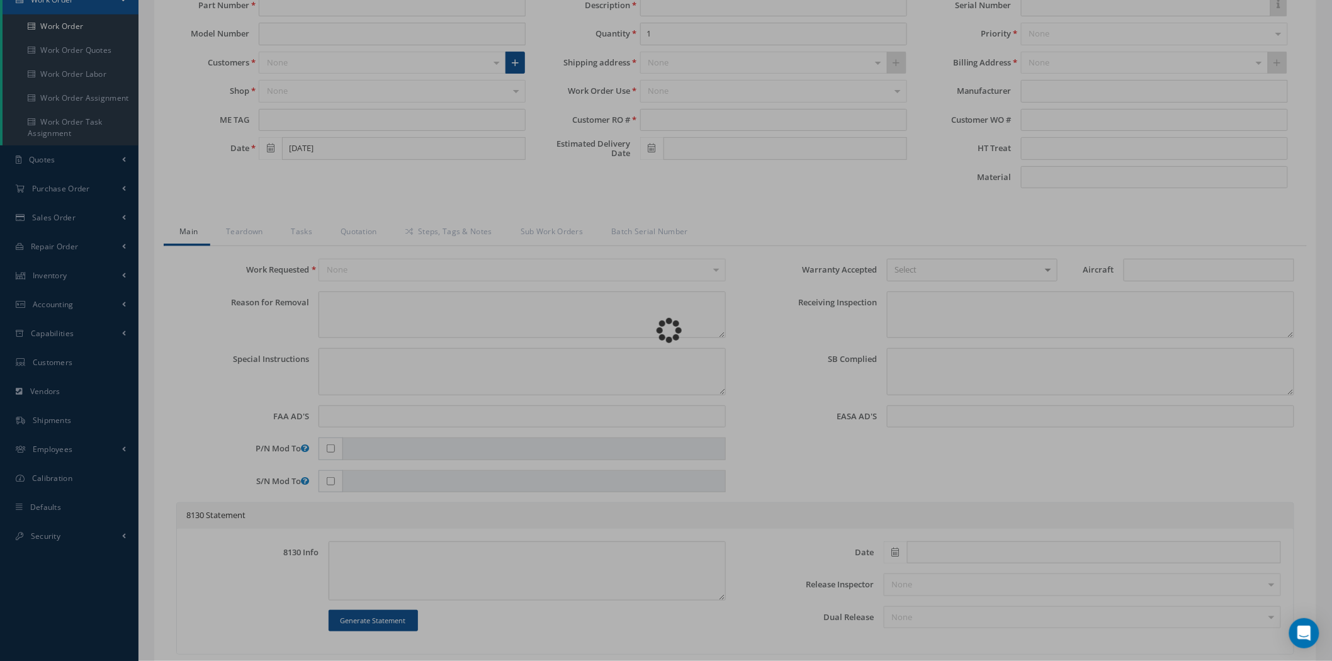
type textarea "NO VISUAL DAMAGE"
type textarea "NONE"
type input "NONE"
type input "11/06/2024"
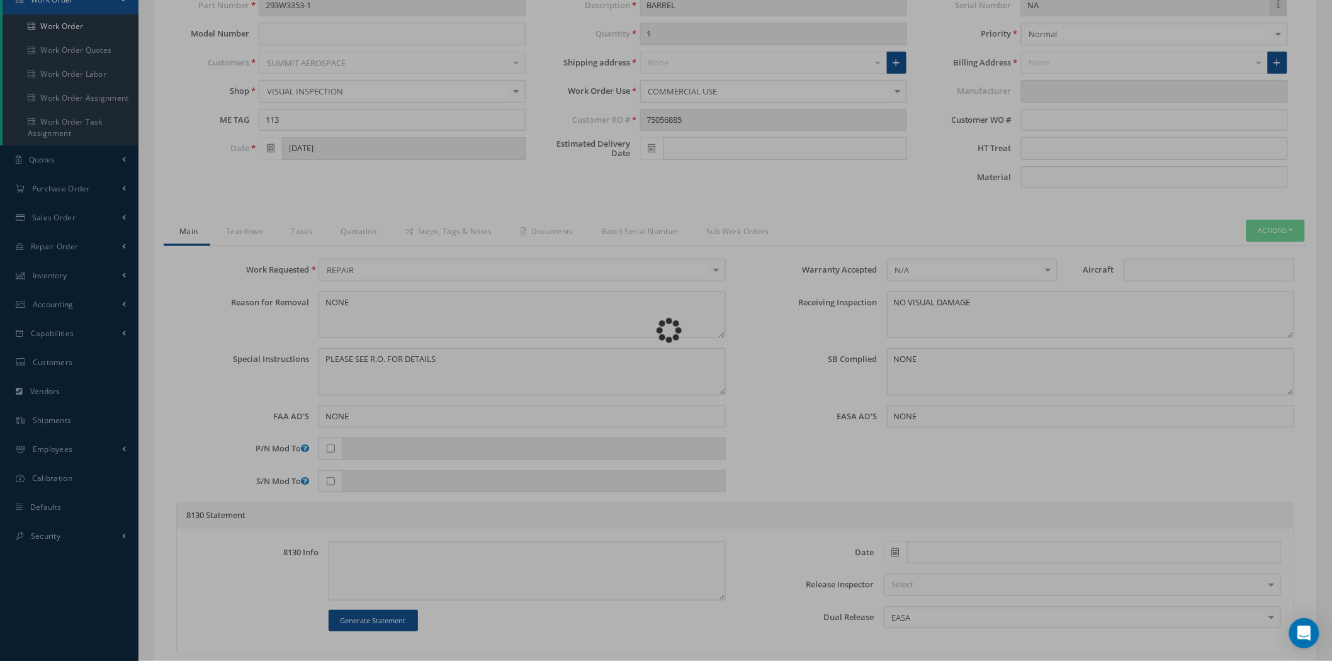
scroll to position [0, 0]
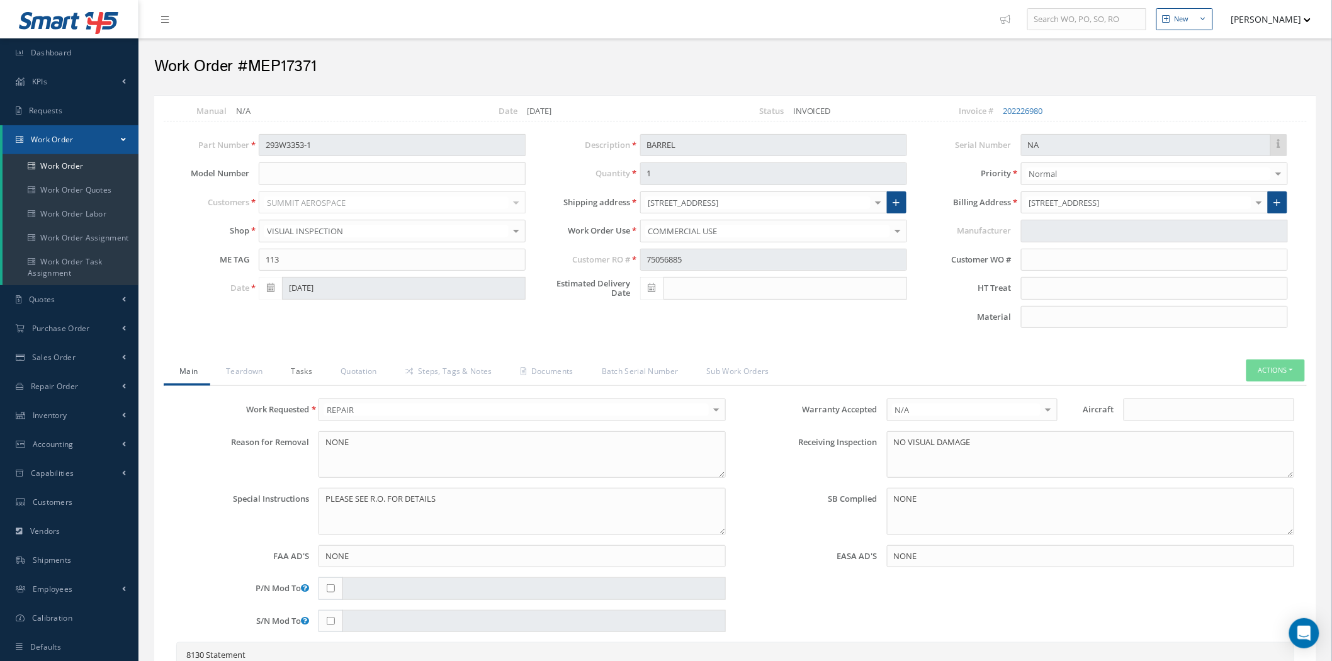
click at [310, 375] on link "Tasks" at bounding box center [301, 373] width 50 height 26
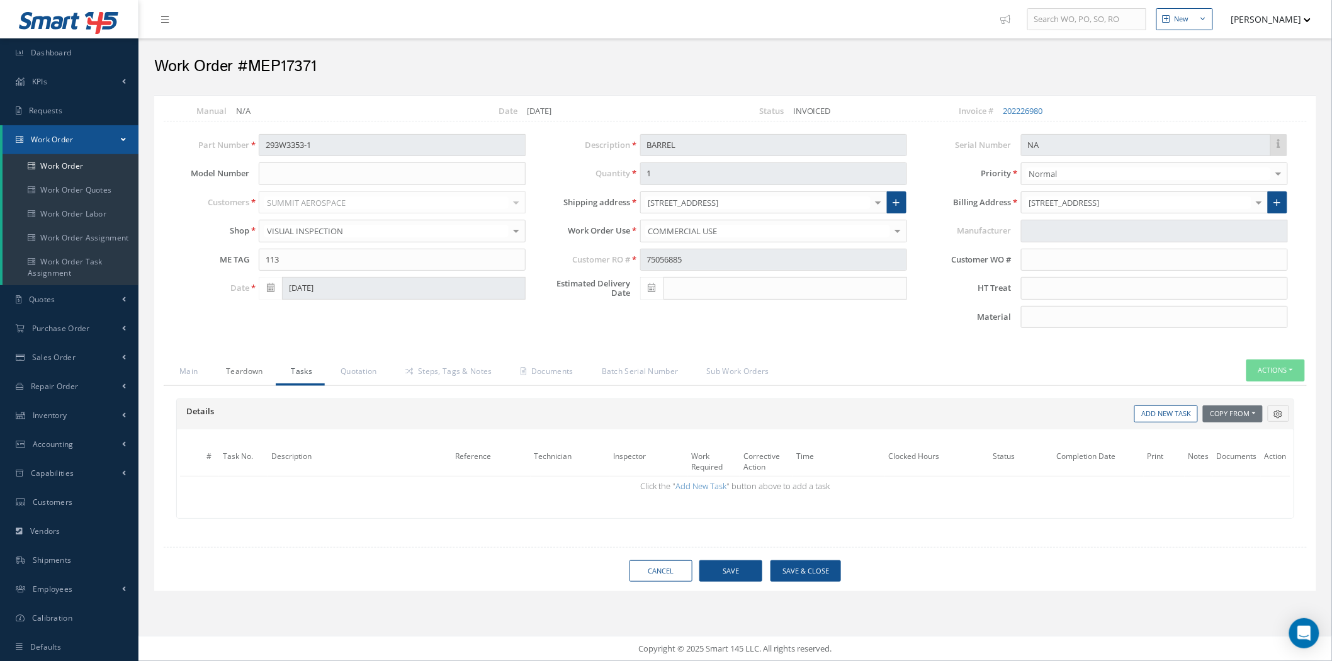
click at [246, 373] on link "Teardown" at bounding box center [242, 373] width 65 height 26
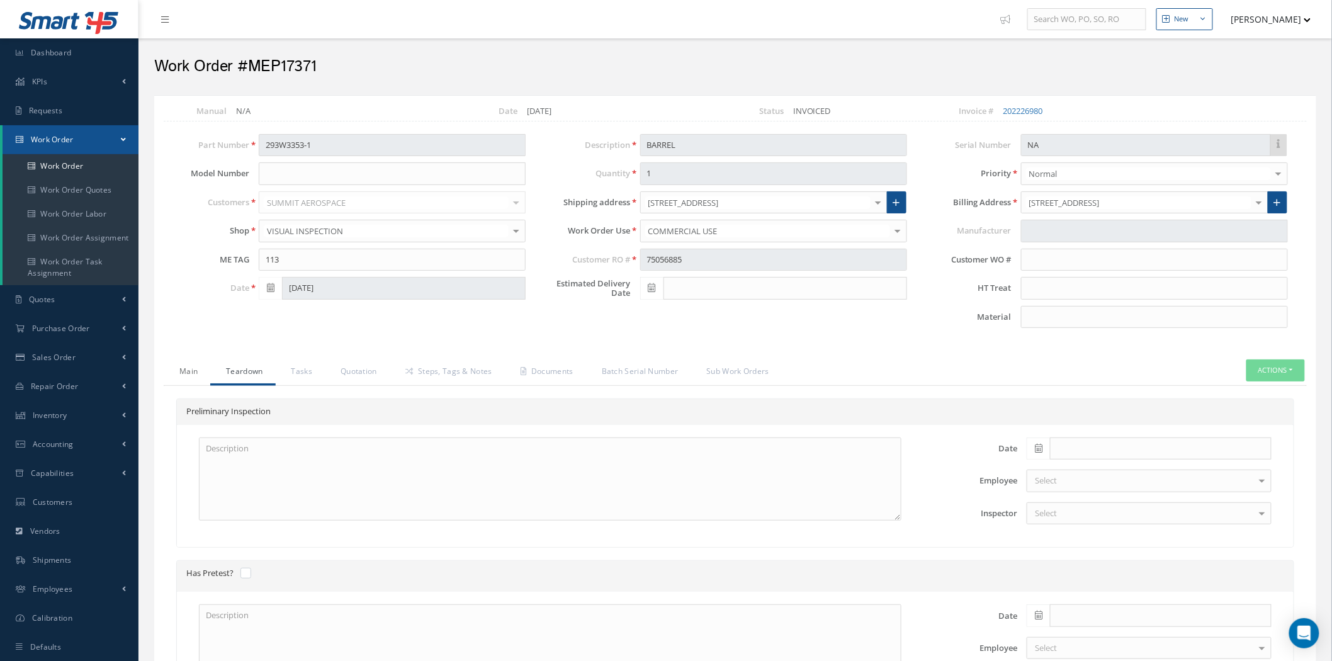
click at [193, 375] on link "Main" at bounding box center [187, 373] width 47 height 26
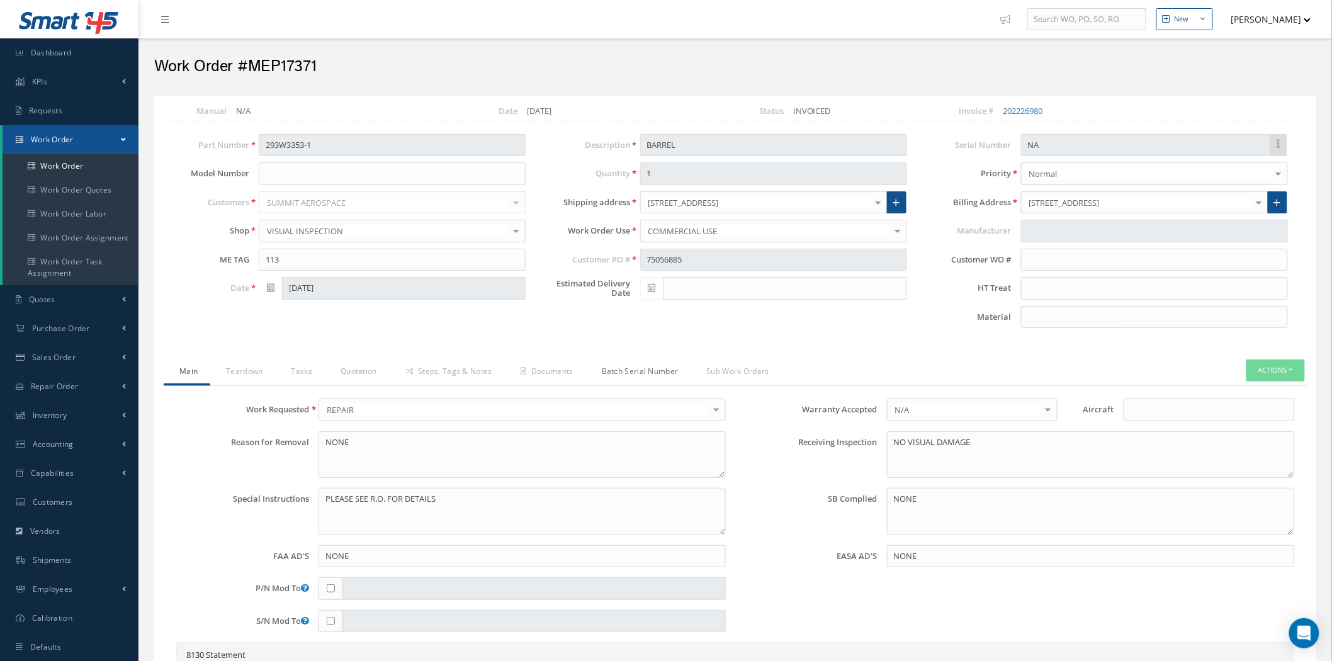
click at [647, 368] on link "Batch Serial Number" at bounding box center [638, 373] width 105 height 26
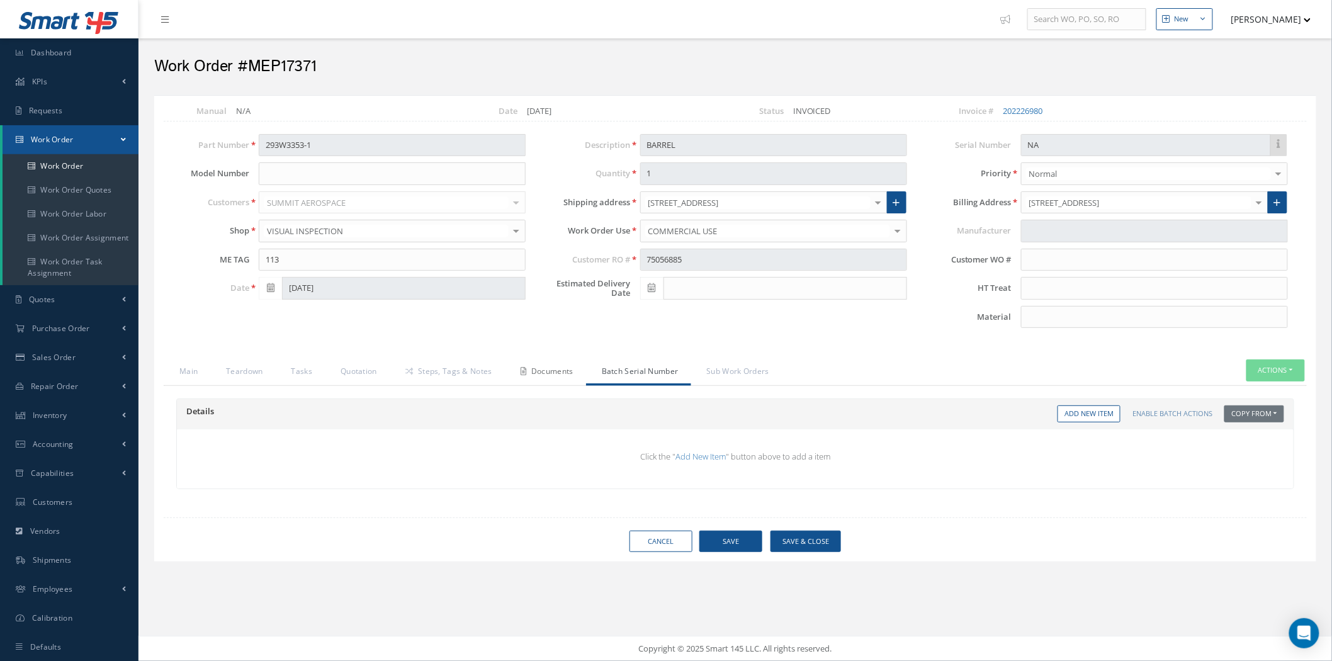
click at [549, 368] on link "Documents" at bounding box center [545, 373] width 81 height 26
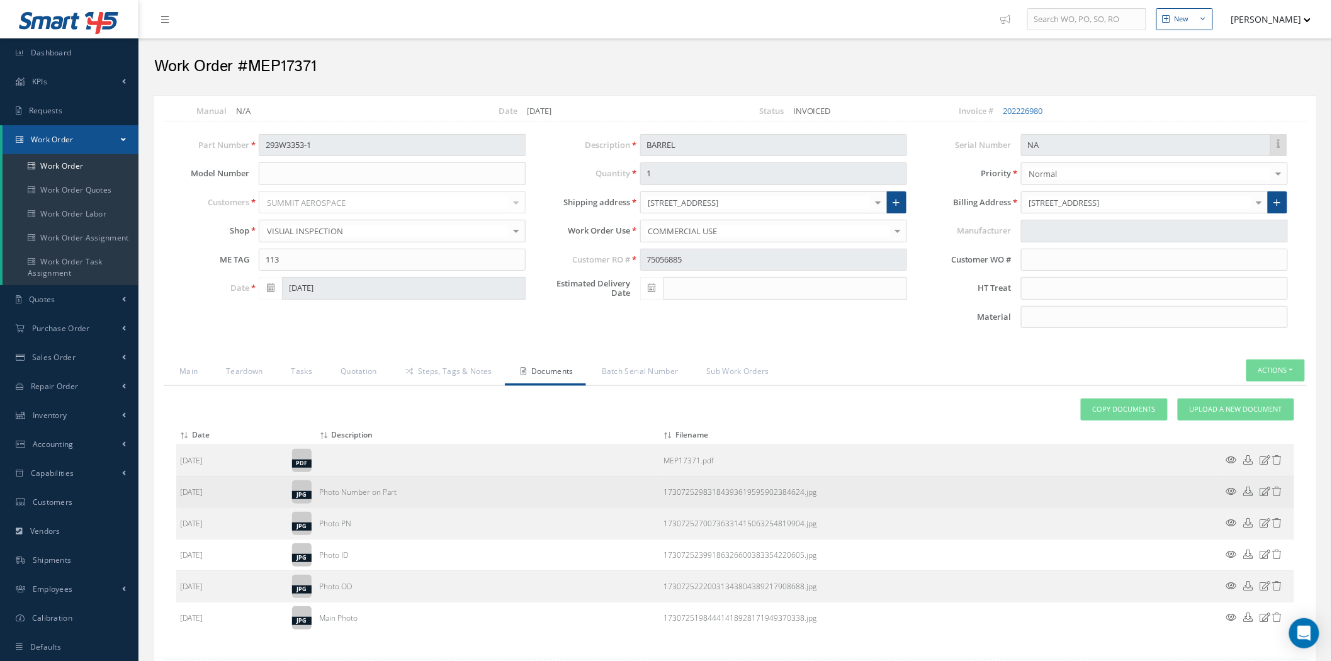
click at [1228, 493] on icon at bounding box center [1232, 491] width 11 height 9
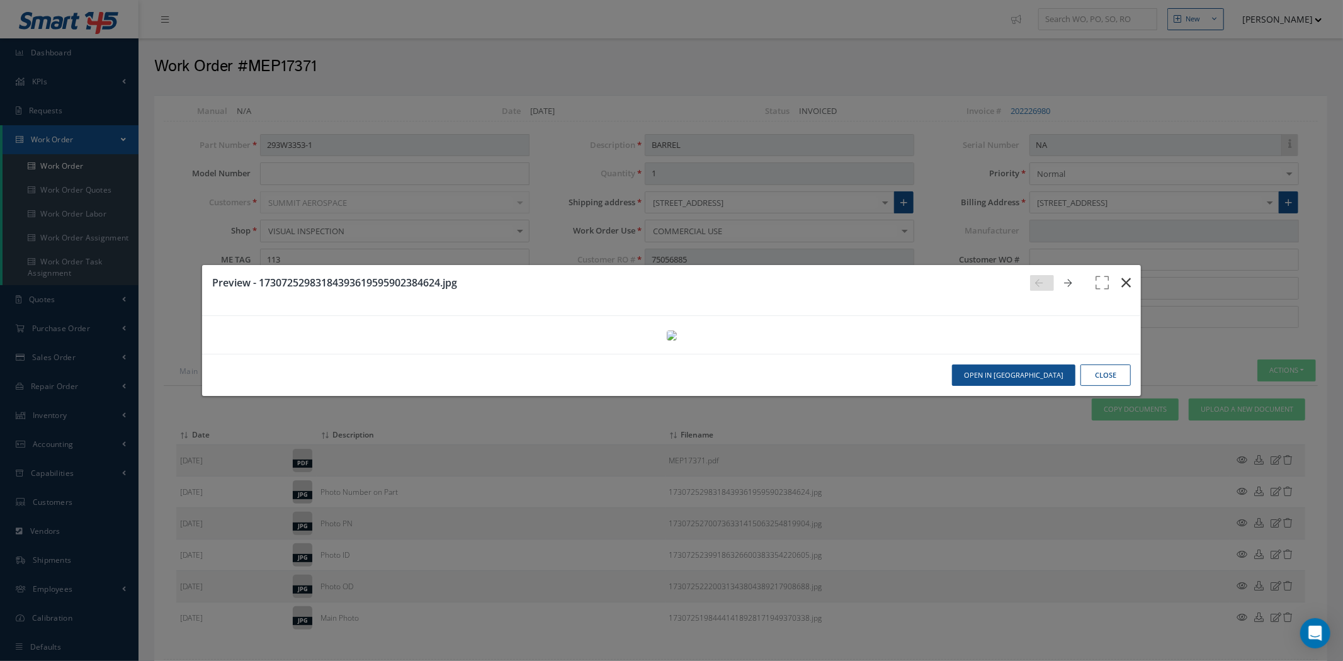
click at [1121, 275] on icon "button" at bounding box center [1125, 282] width 9 height 15
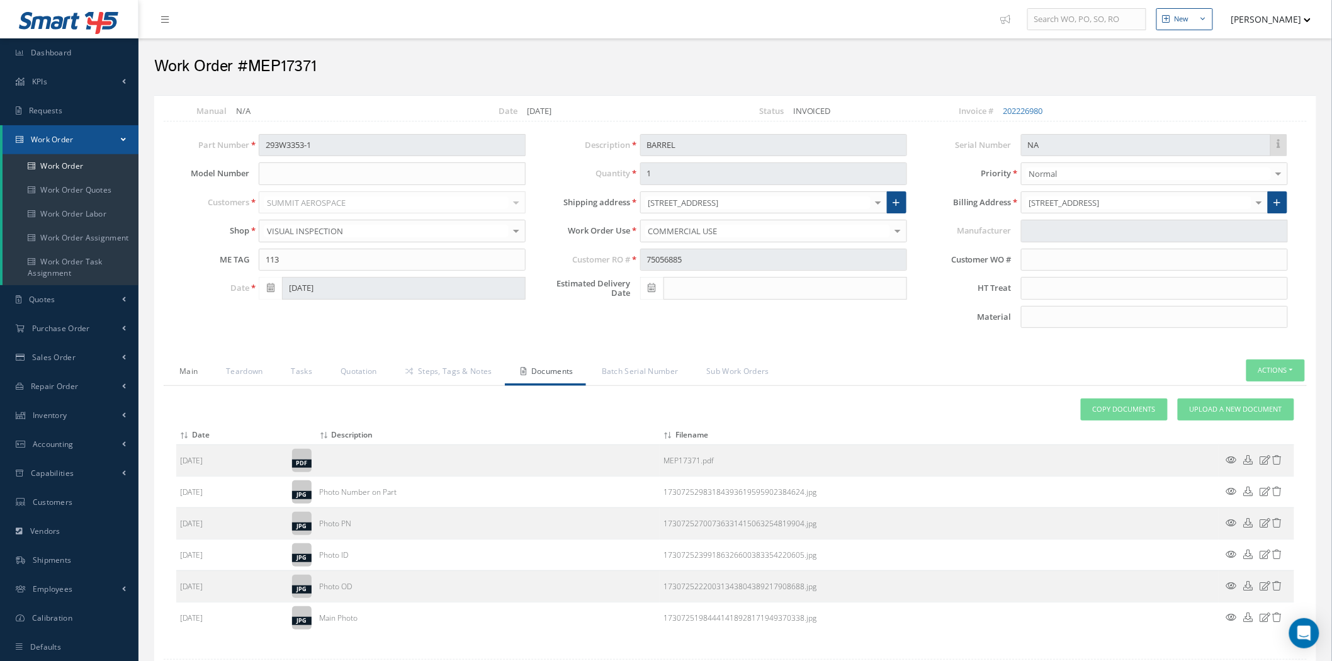
click at [183, 378] on link "Main" at bounding box center [187, 373] width 47 height 26
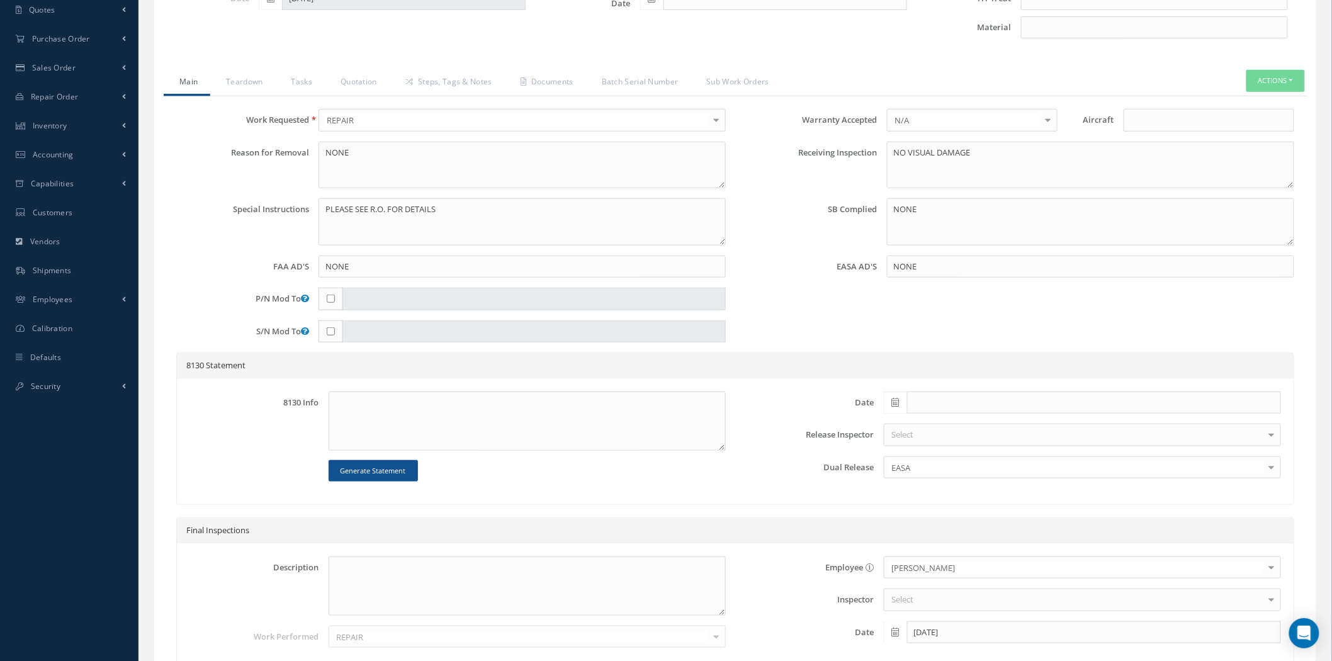
scroll to position [416, 0]
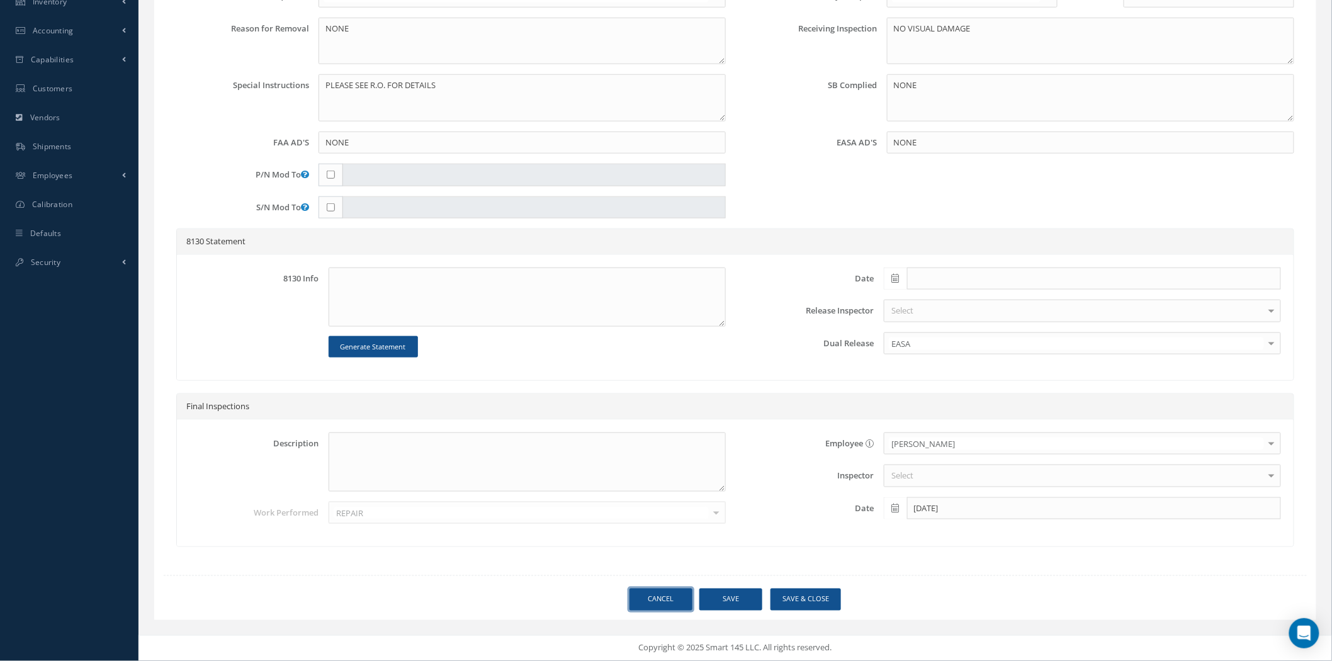
click at [660, 596] on link "Cancel" at bounding box center [661, 600] width 63 height 22
select select "25"
